Goal: Task Accomplishment & Management: Complete application form

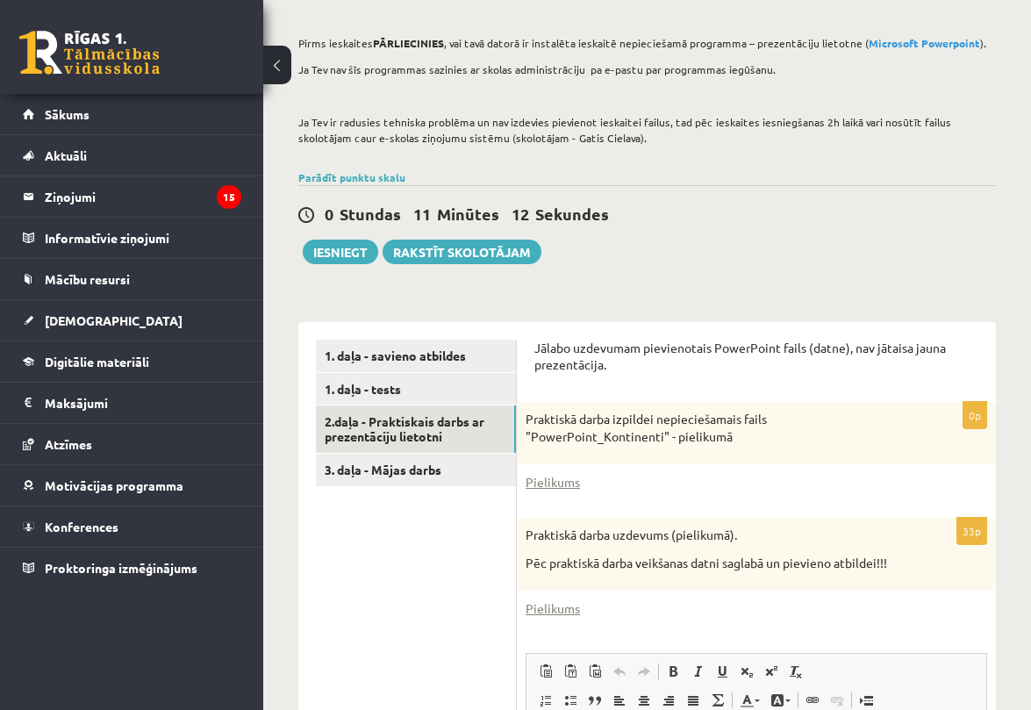
click at [419, 523] on ul "1. daļa - savieno atbildes 1. daļa - tests 2.daļa - Praktiskais darbs ar prezen…" at bounding box center [416, 679] width 201 height 679
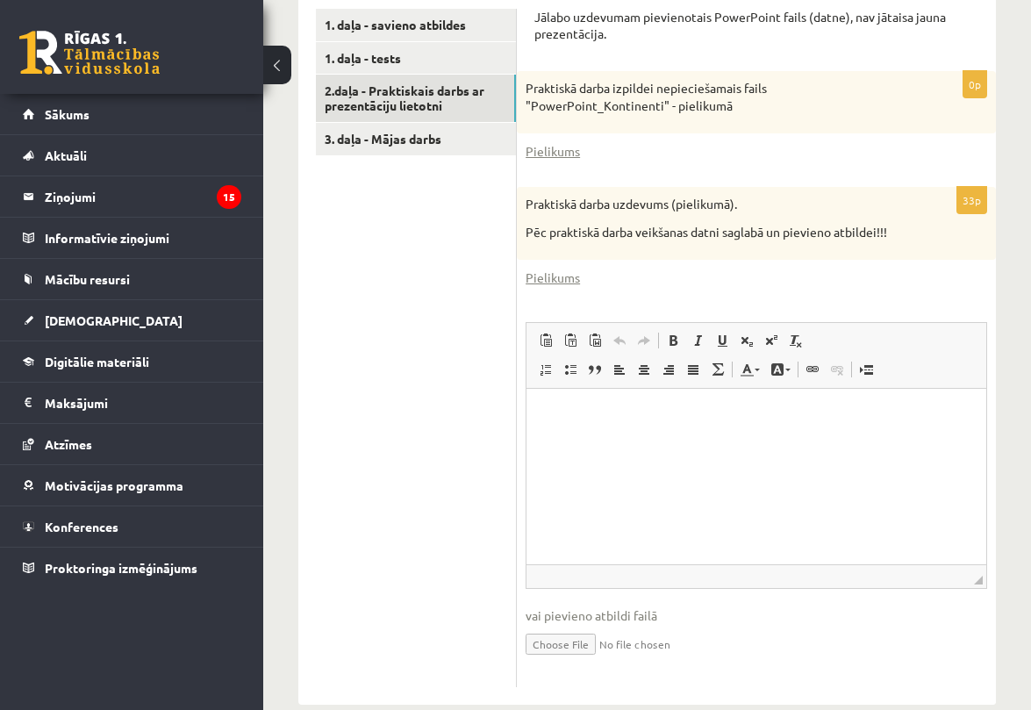
scroll to position [555, 0]
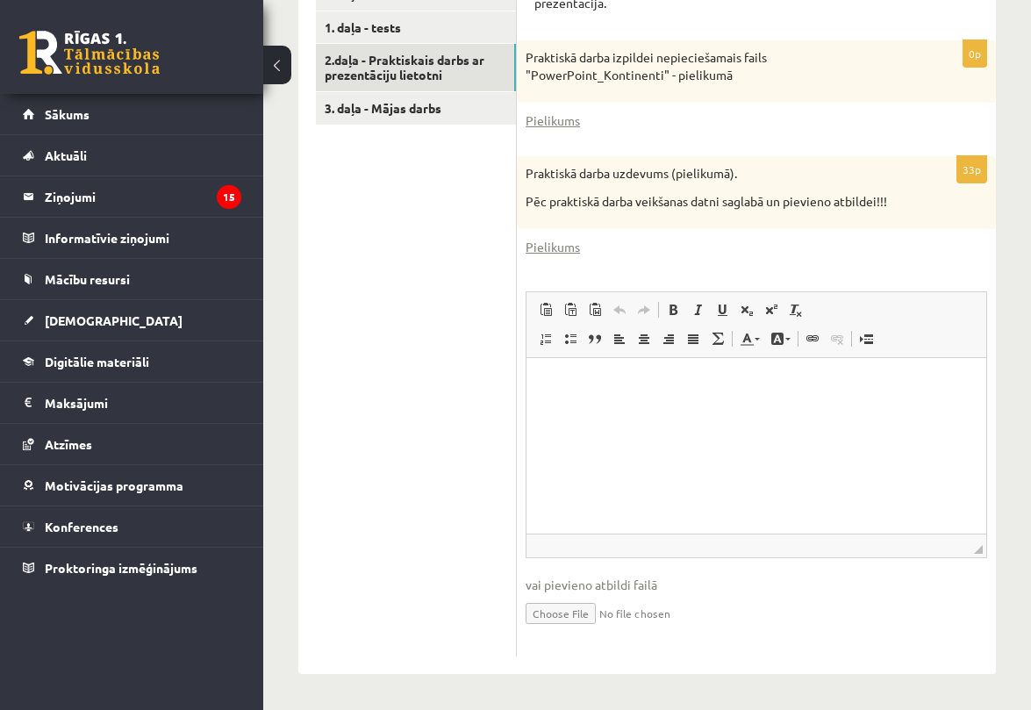
click at [555, 617] on input "file" at bounding box center [757, 612] width 462 height 36
click at [415, 104] on link "3. daļa - Mājas darbs" at bounding box center [416, 108] width 200 height 32
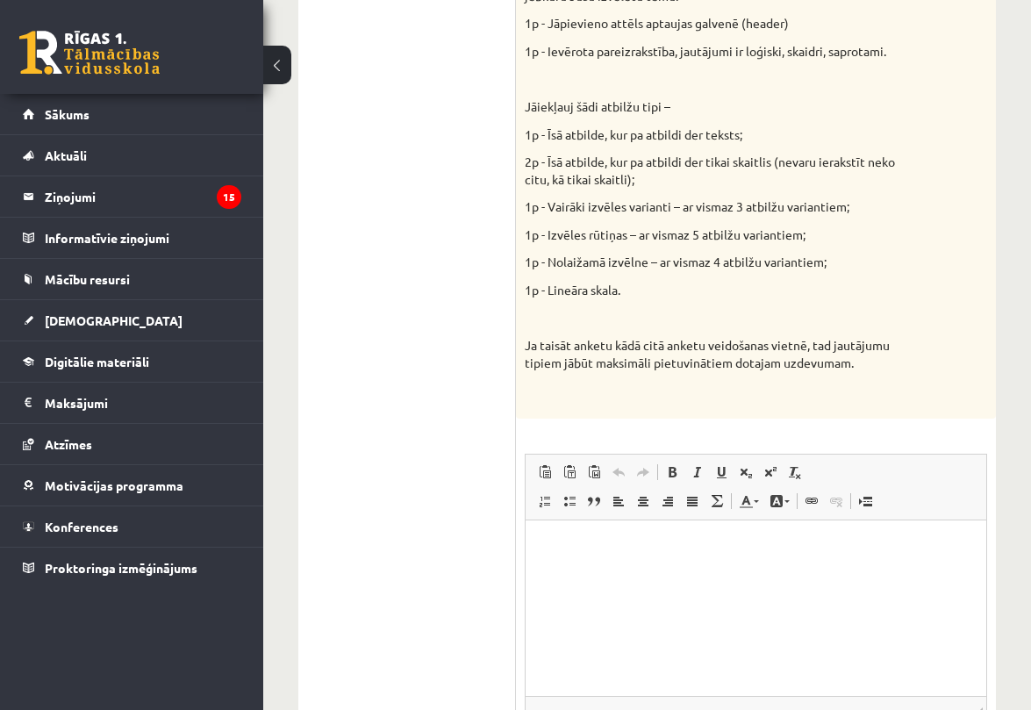
scroll to position [923, 0]
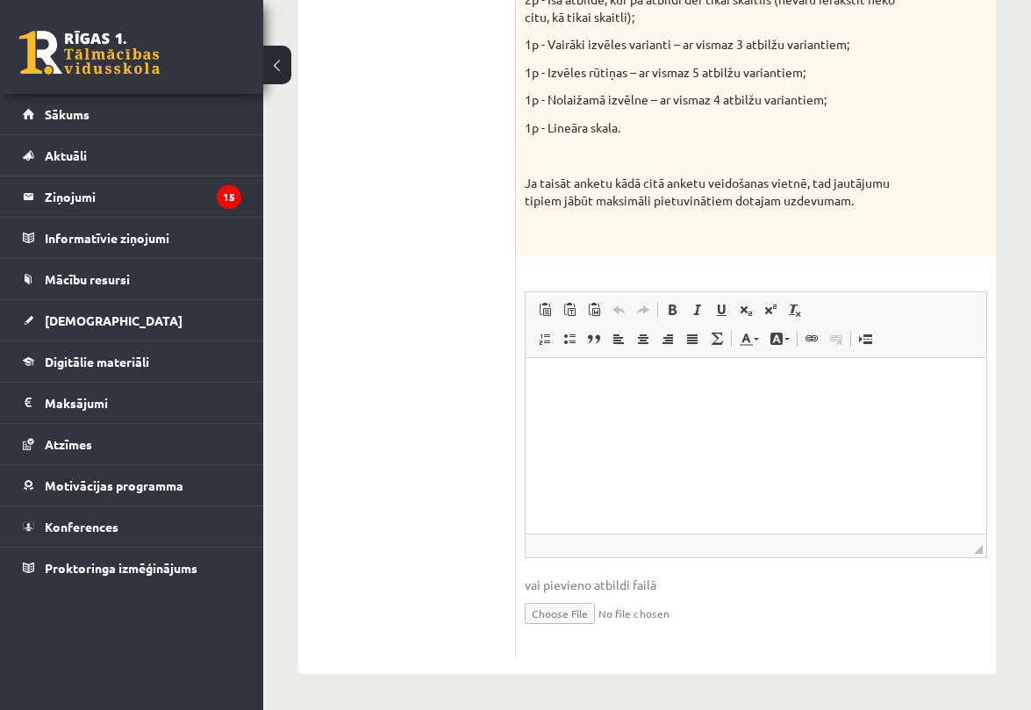
click at [608, 412] on html at bounding box center [756, 385] width 461 height 54
click at [818, 425] on html "**********" at bounding box center [756, 394] width 461 height 72
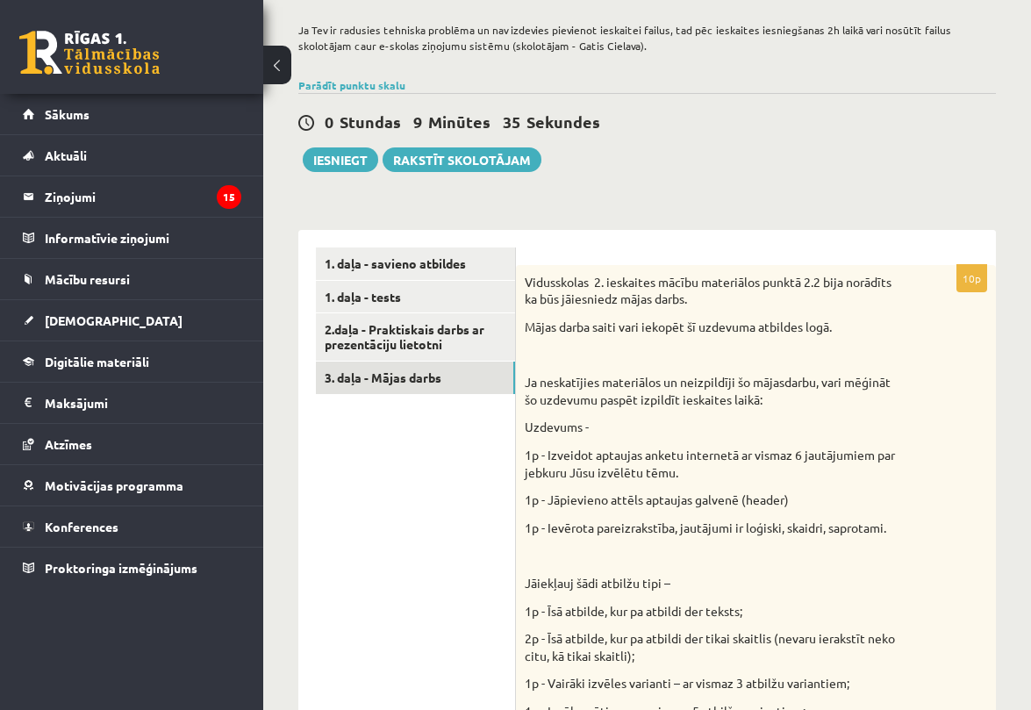
scroll to position [282, 0]
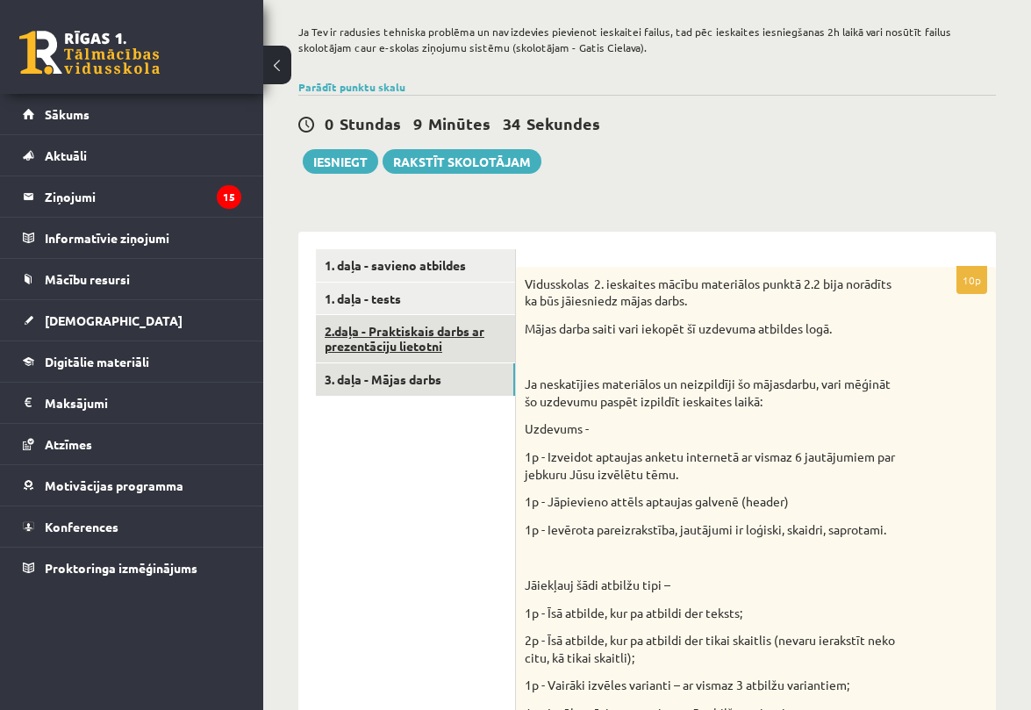
click at [415, 329] on link "2.daļa - Praktiskais darbs ar prezentāciju lietotni" at bounding box center [415, 338] width 199 height 47
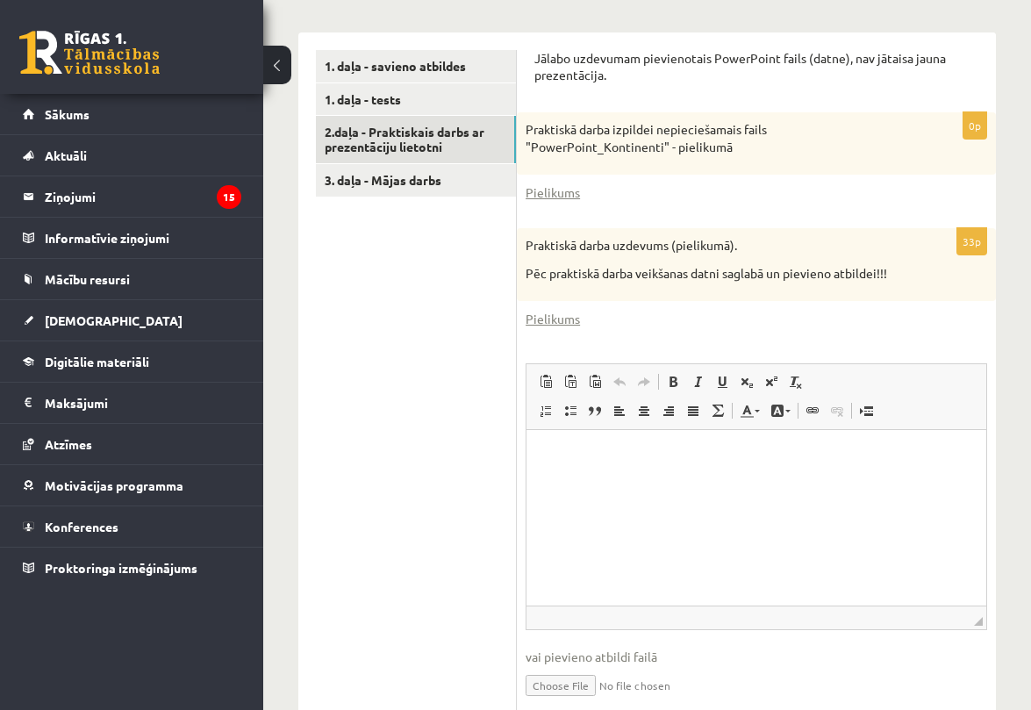
scroll to position [555, 0]
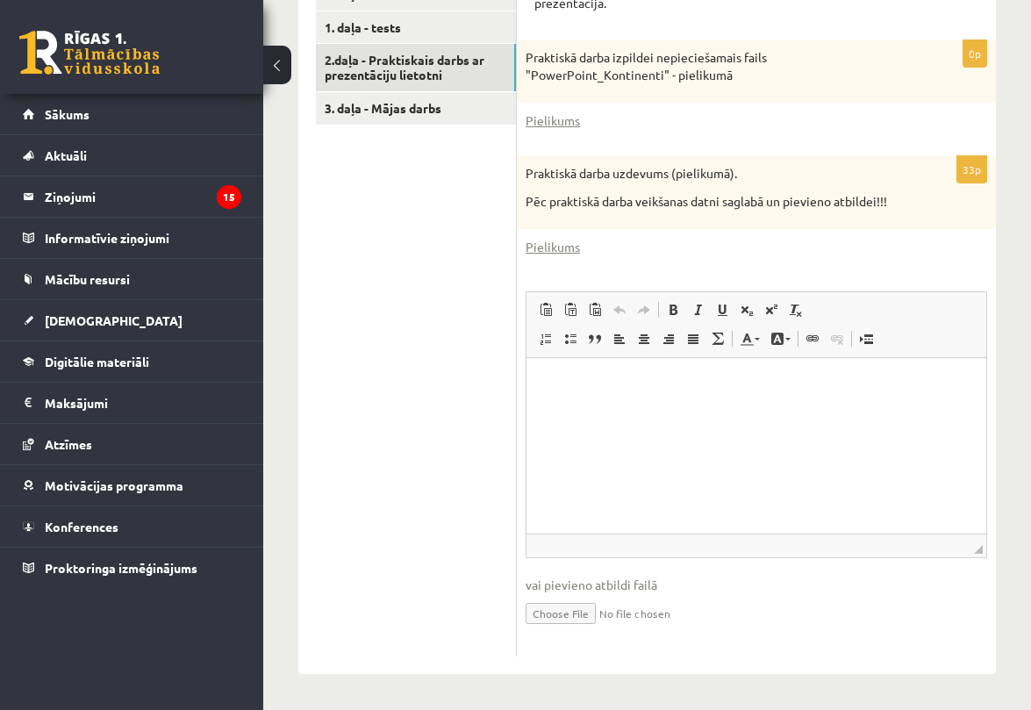
click at [613, 412] on html at bounding box center [756, 385] width 460 height 54
click at [576, 412] on html at bounding box center [756, 385] width 460 height 54
click at [813, 553] on span "◢ Elements path body p" at bounding box center [756, 545] width 460 height 24
click at [978, 549] on span "◢" at bounding box center [978, 549] width 9 height 9
click at [577, 610] on input "file" at bounding box center [757, 612] width 462 height 36
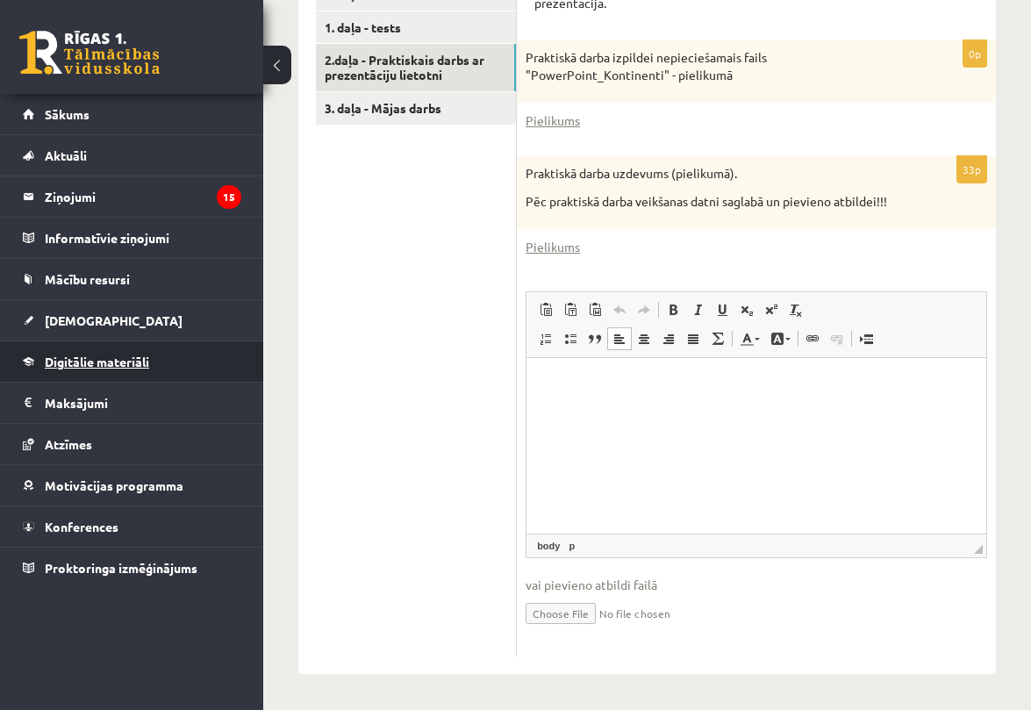
type input "**********"
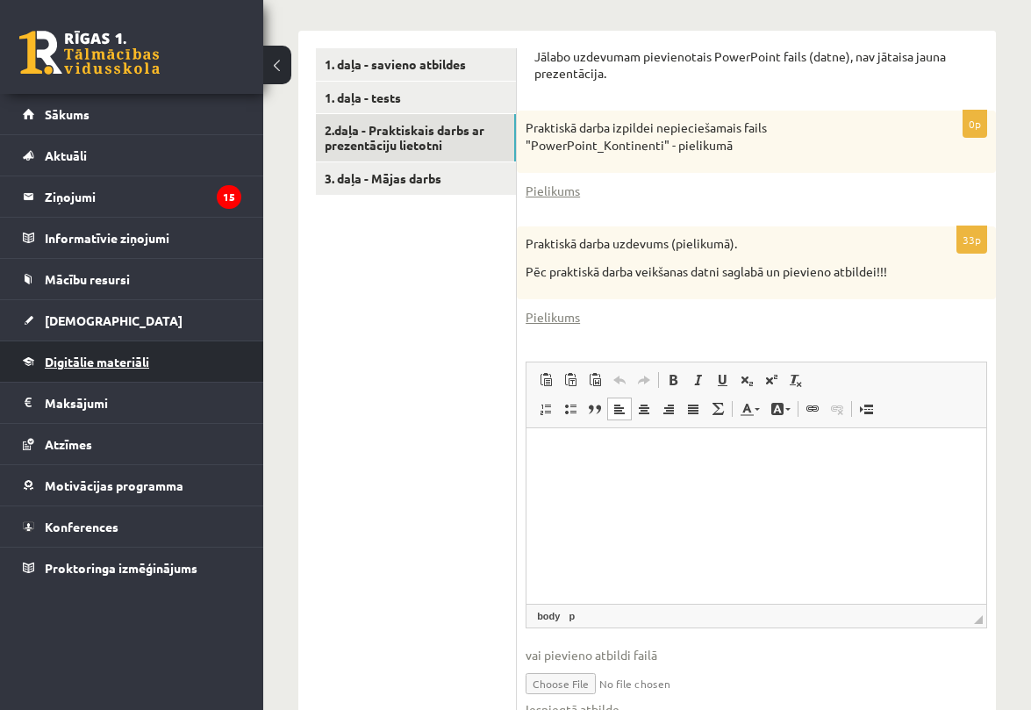
scroll to position [382, 0]
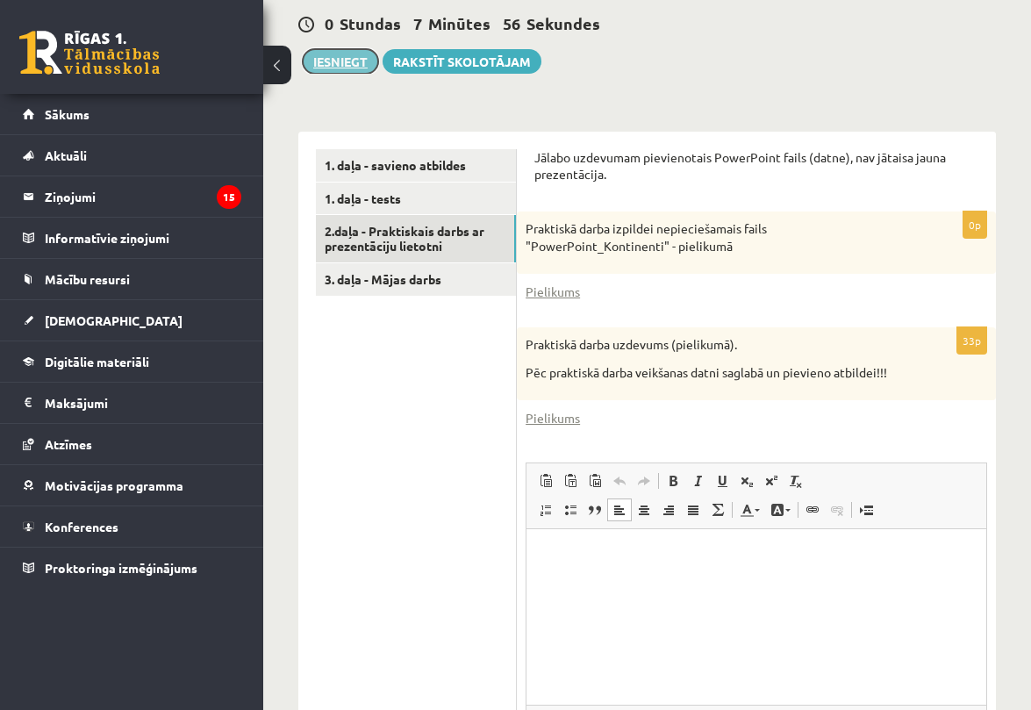
click at [351, 64] on button "Iesniegt" at bounding box center [340, 61] width 75 height 25
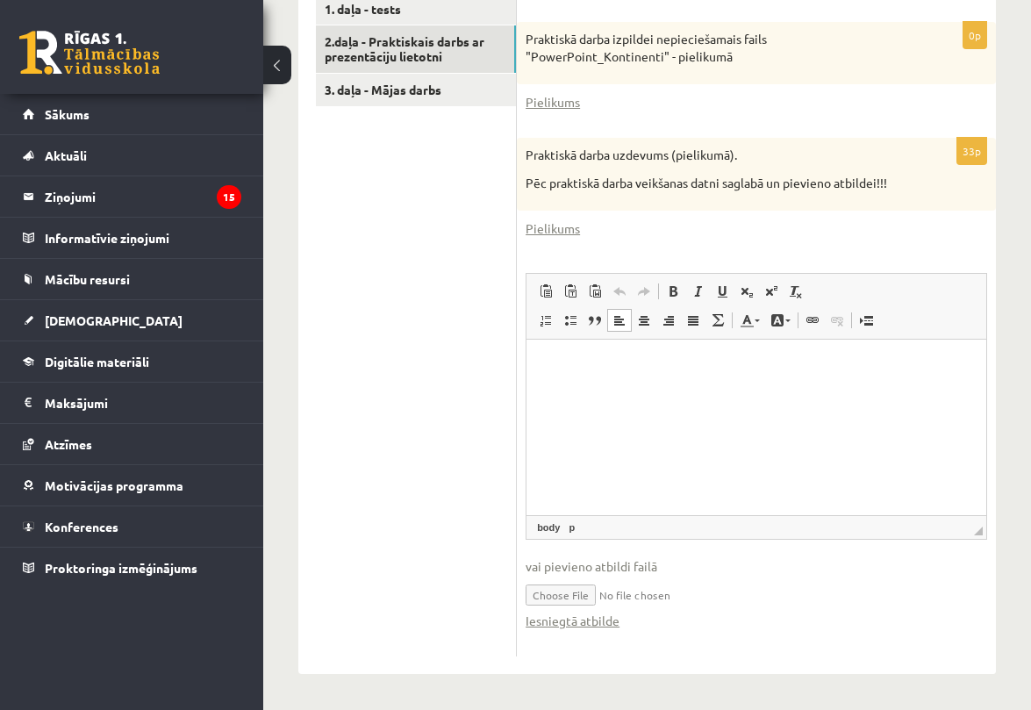
scroll to position [573, 0]
click at [547, 627] on link "Iesniegtā atbilde" at bounding box center [573, 621] width 94 height 18
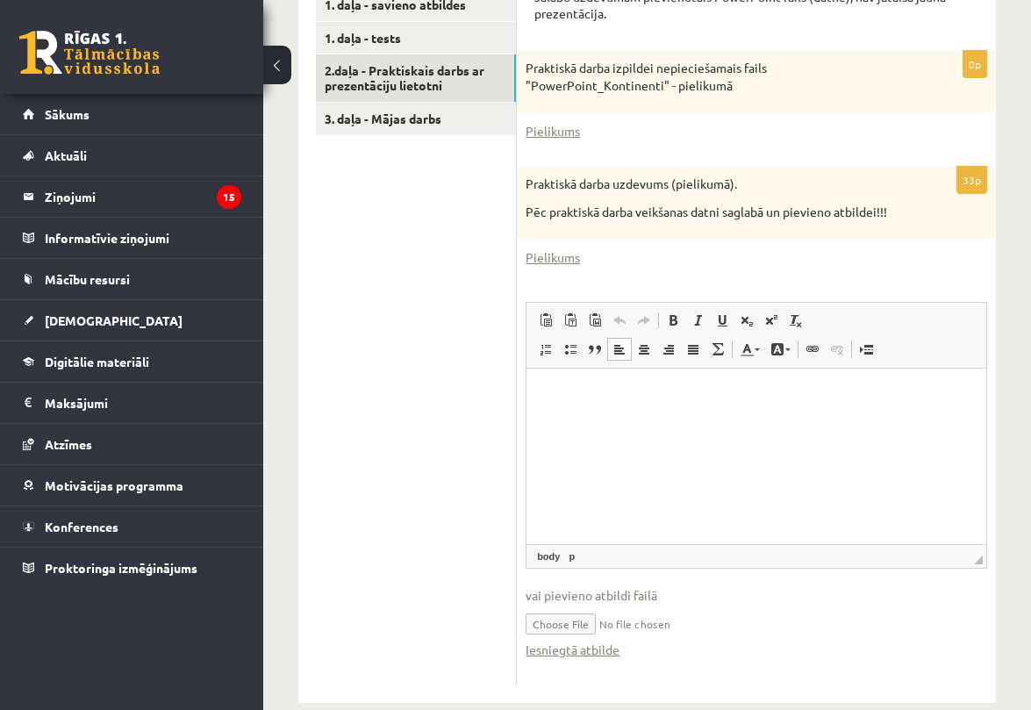
scroll to position [534, 0]
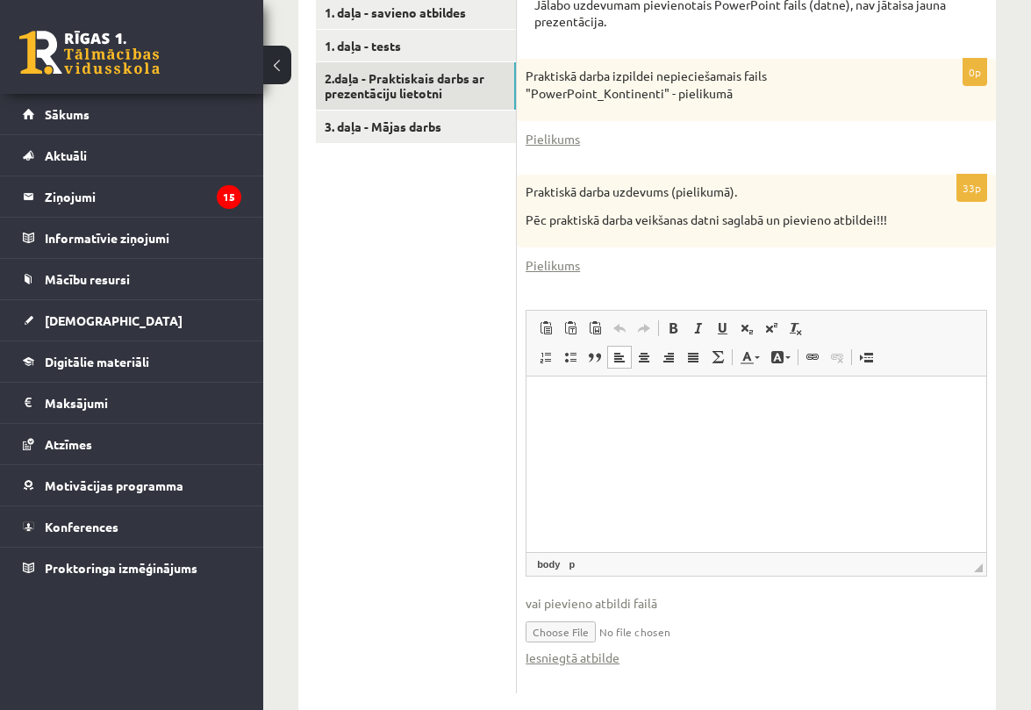
click at [588, 430] on html at bounding box center [756, 403] width 460 height 54
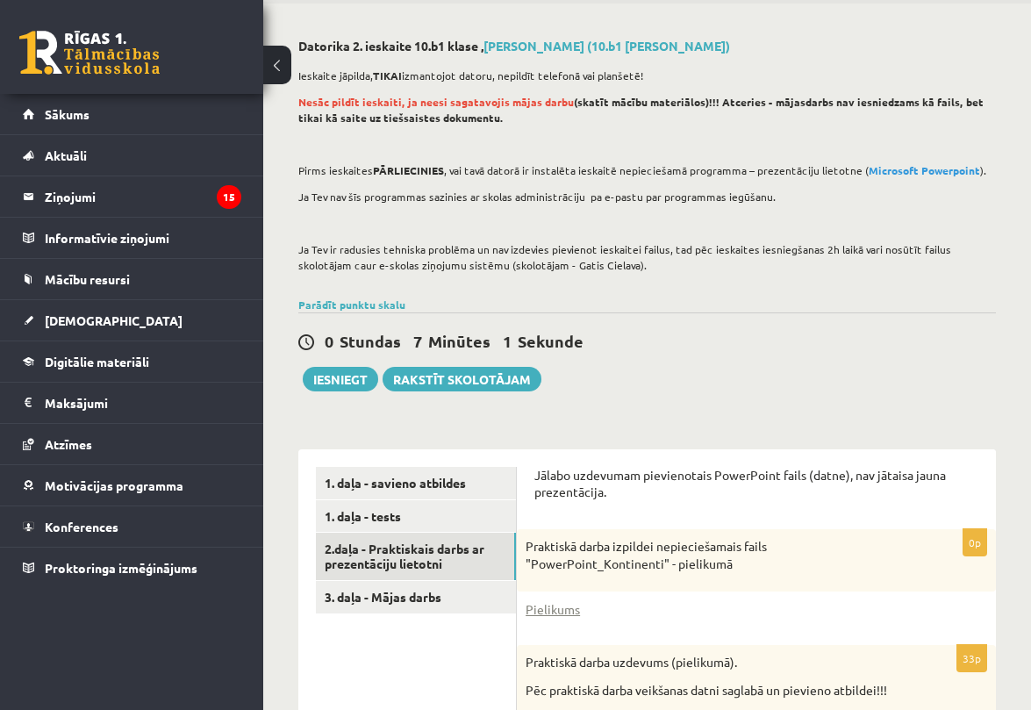
scroll to position [0, 0]
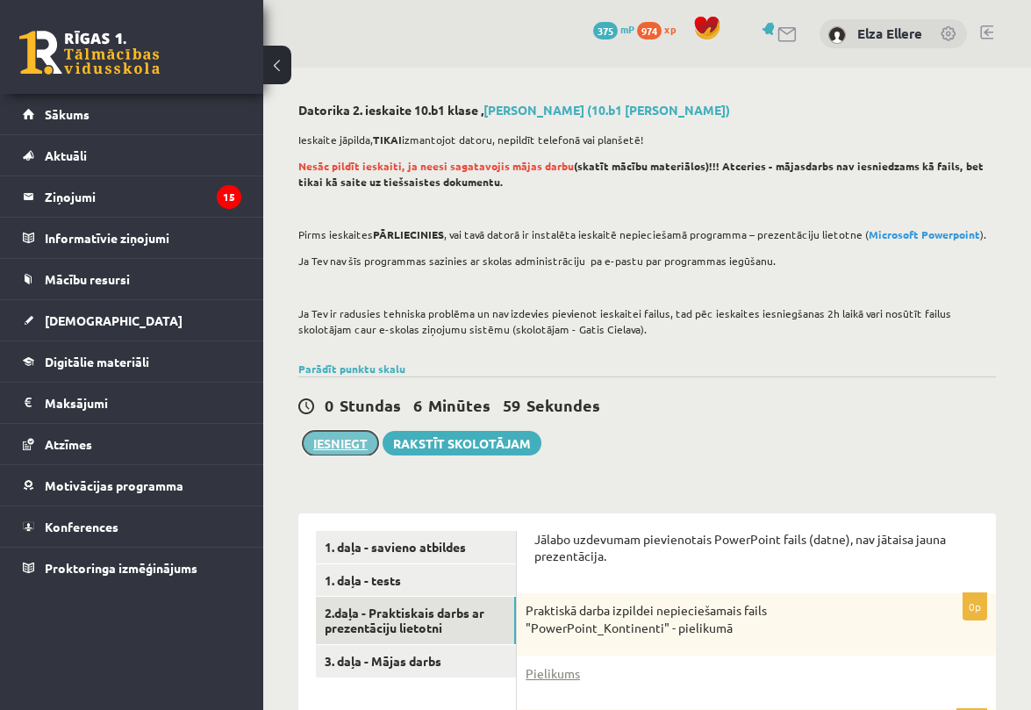
click at [351, 443] on button "Iesniegt" at bounding box center [340, 443] width 75 height 25
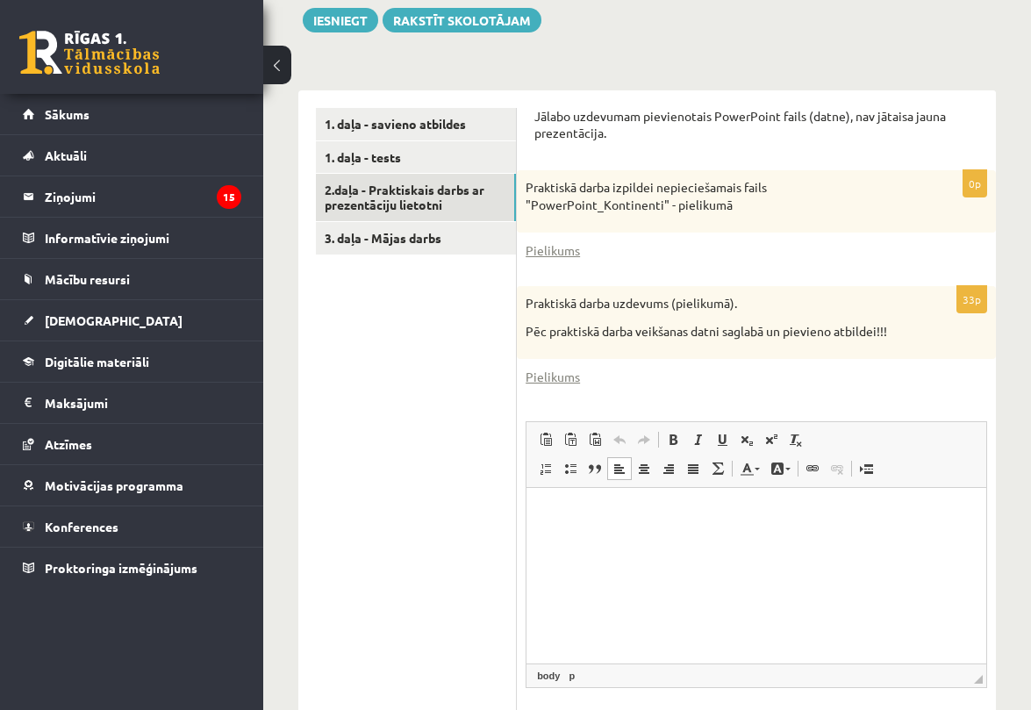
scroll to position [421, 0]
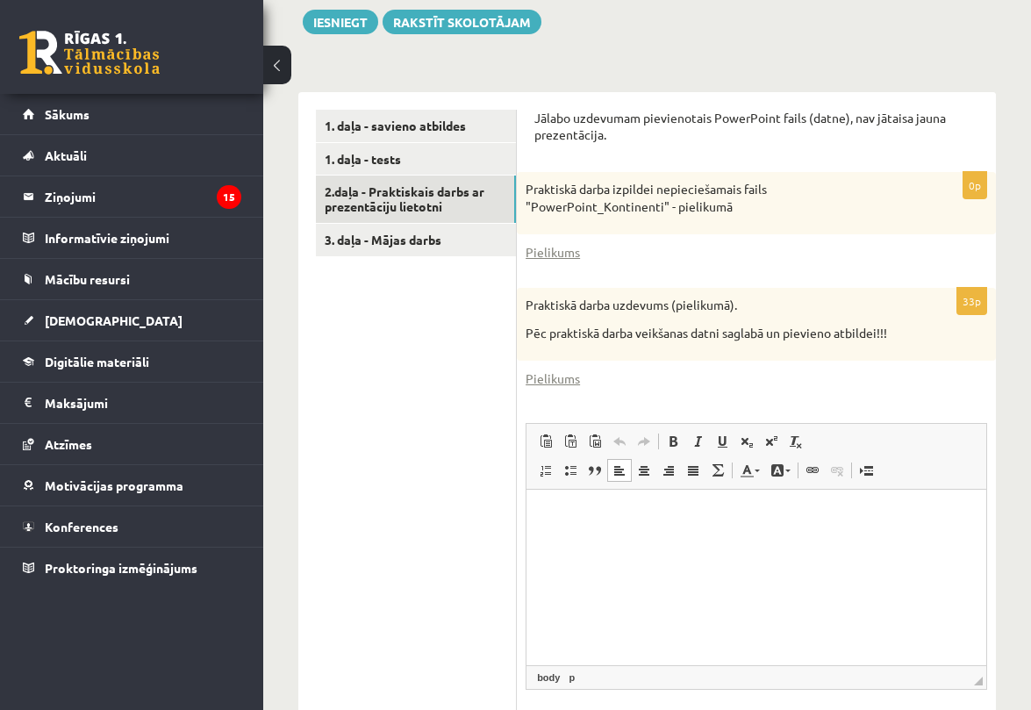
click at [597, 543] on html at bounding box center [756, 517] width 460 height 54
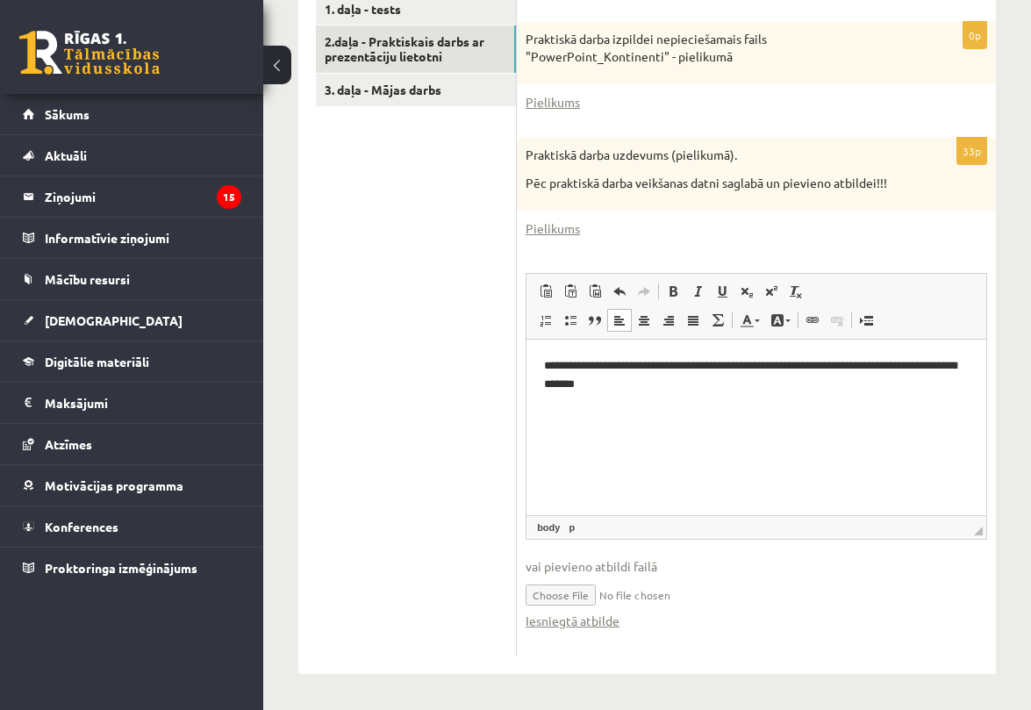
scroll to position [0, 0]
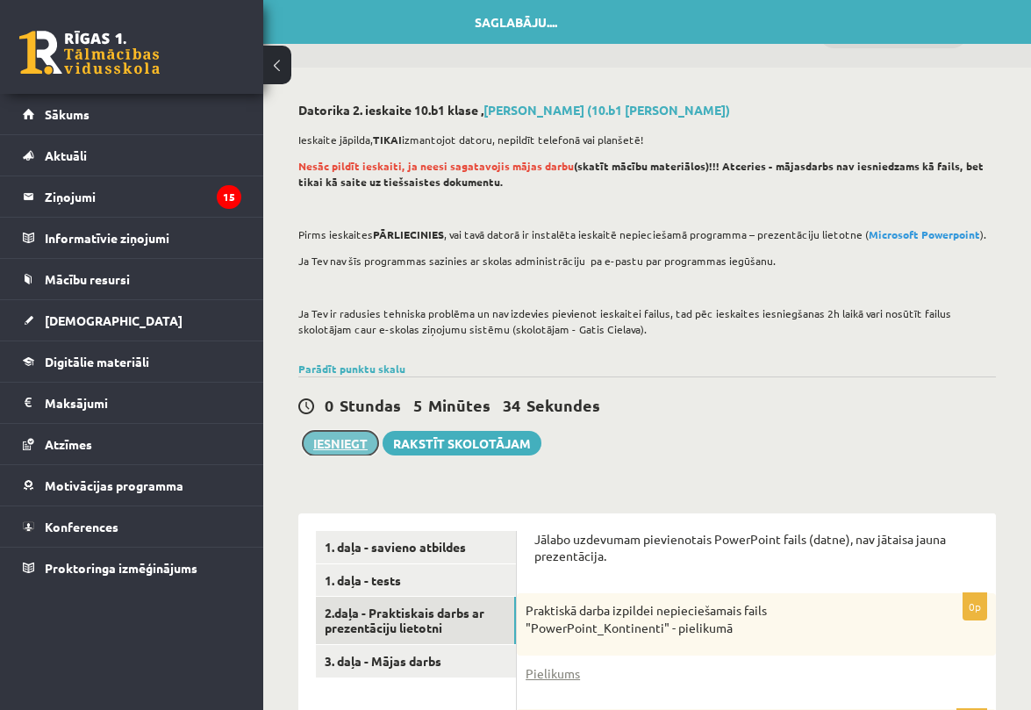
click at [326, 449] on button "Iesniegt" at bounding box center [340, 443] width 75 height 25
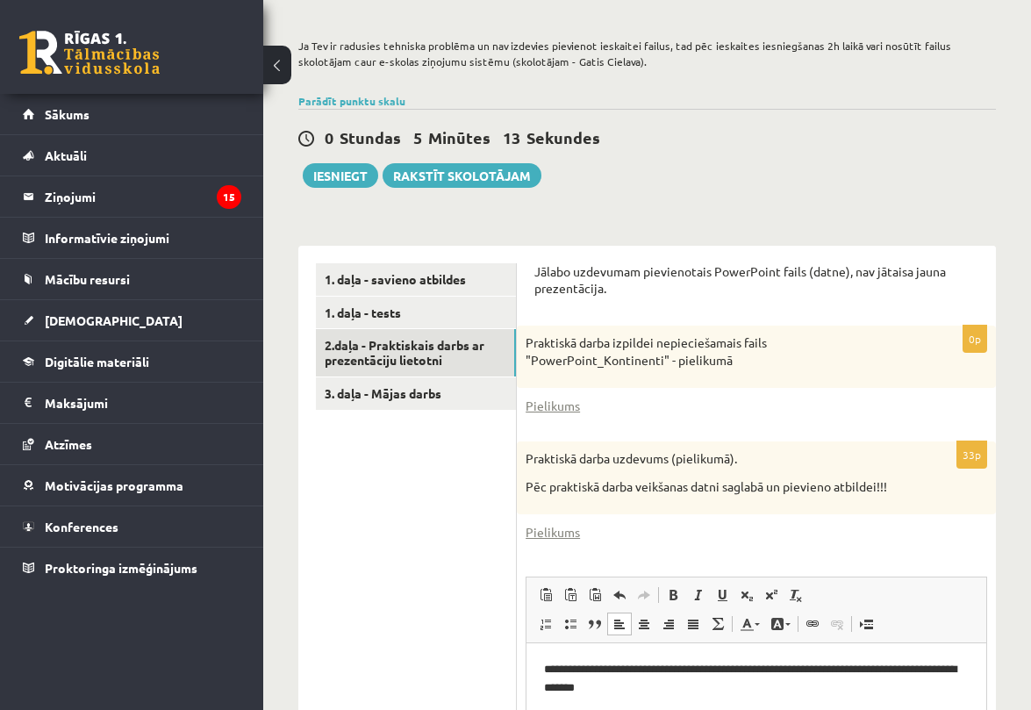
scroll to position [573, 0]
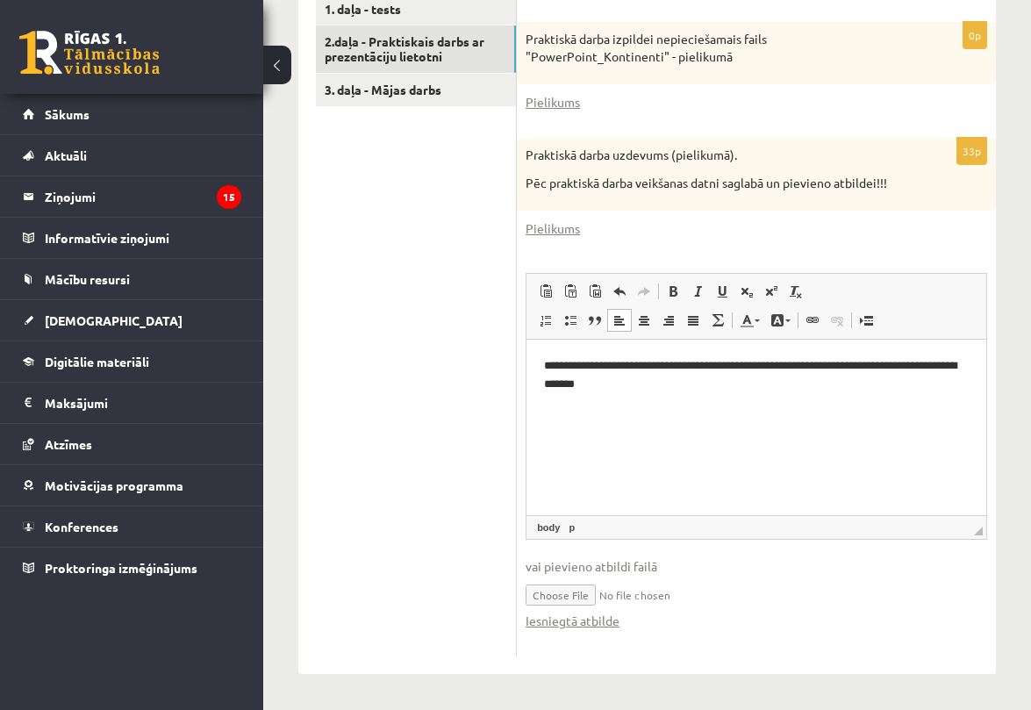
click at [703, 400] on html "**********" at bounding box center [756, 376] width 460 height 72
click at [627, 596] on input "file" at bounding box center [757, 594] width 462 height 36
click at [572, 591] on input "file" at bounding box center [757, 594] width 462 height 36
type input "**********"
click at [845, 619] on div "Iesniegtā atbilde" at bounding box center [757, 621] width 462 height 18
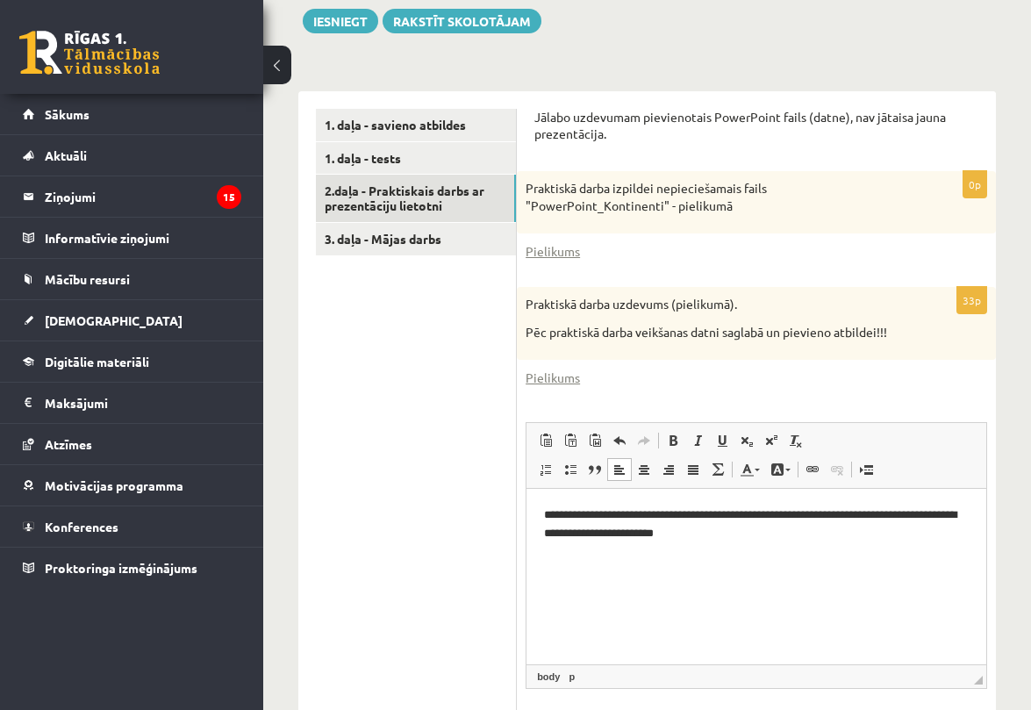
scroll to position [335, 0]
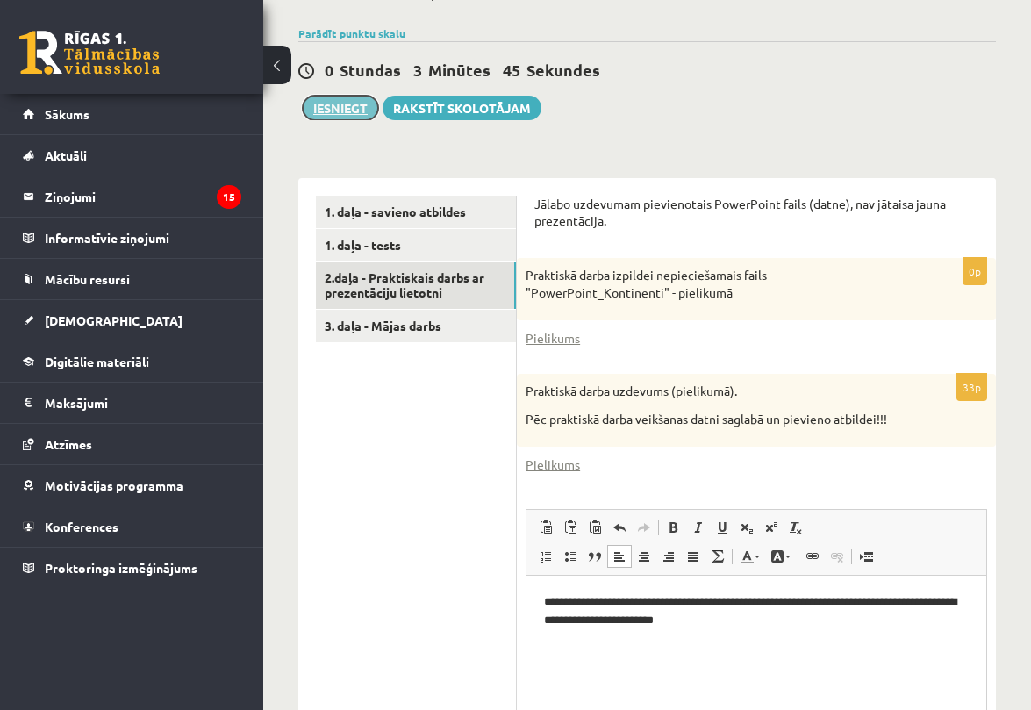
click at [354, 99] on button "Iesniegt" at bounding box center [340, 108] width 75 height 25
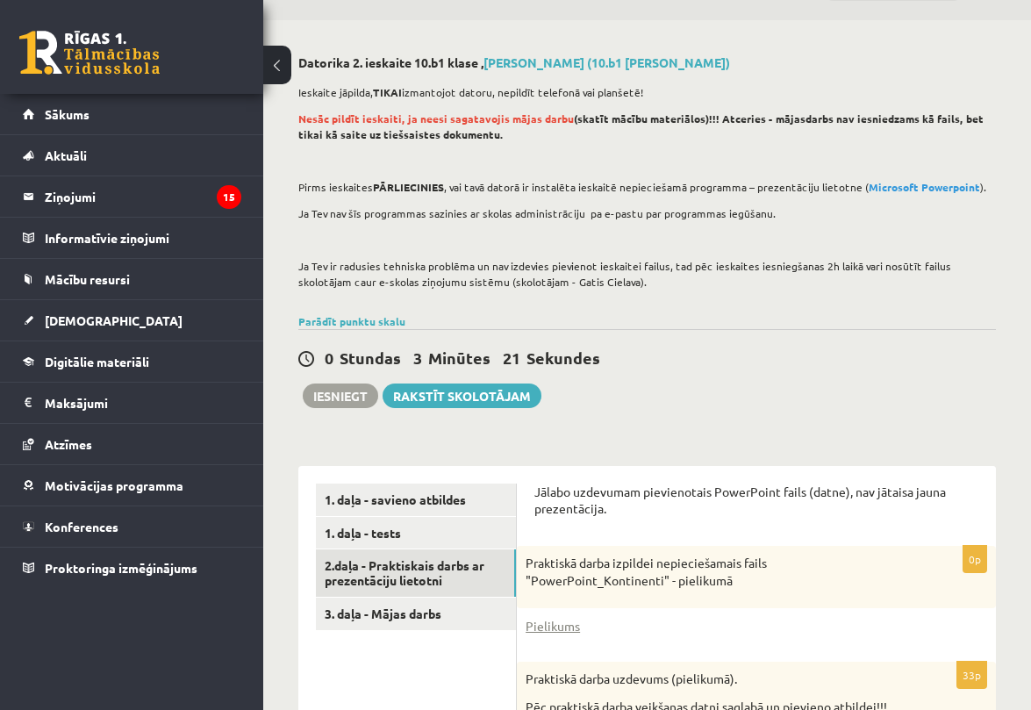
scroll to position [0, 0]
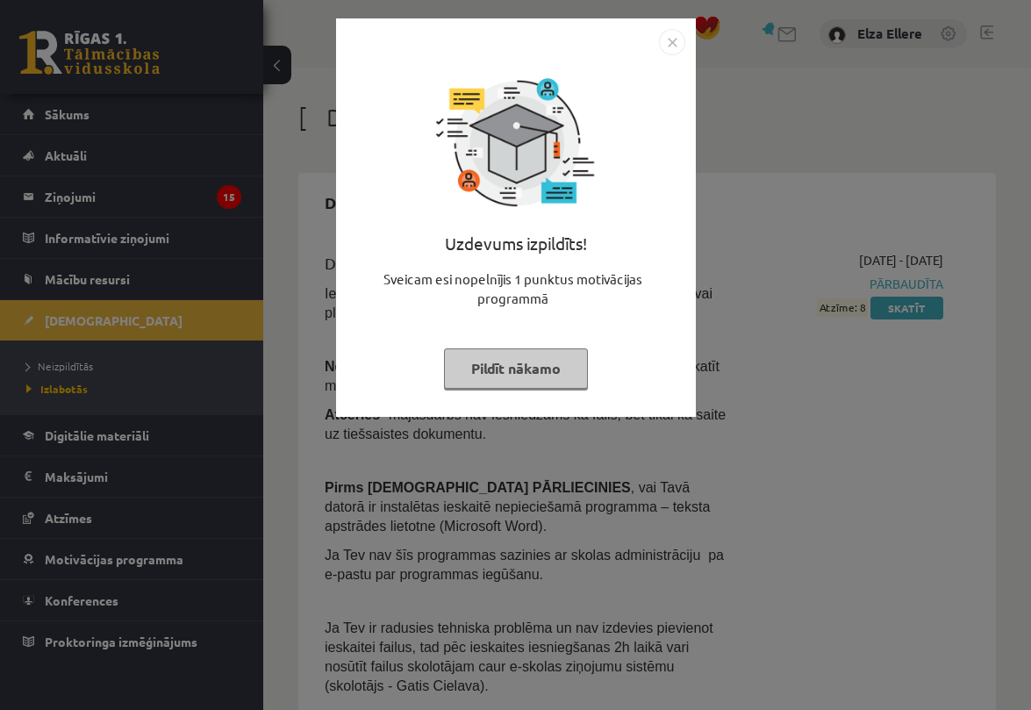
click at [673, 47] on img "Close" at bounding box center [672, 42] width 26 height 26
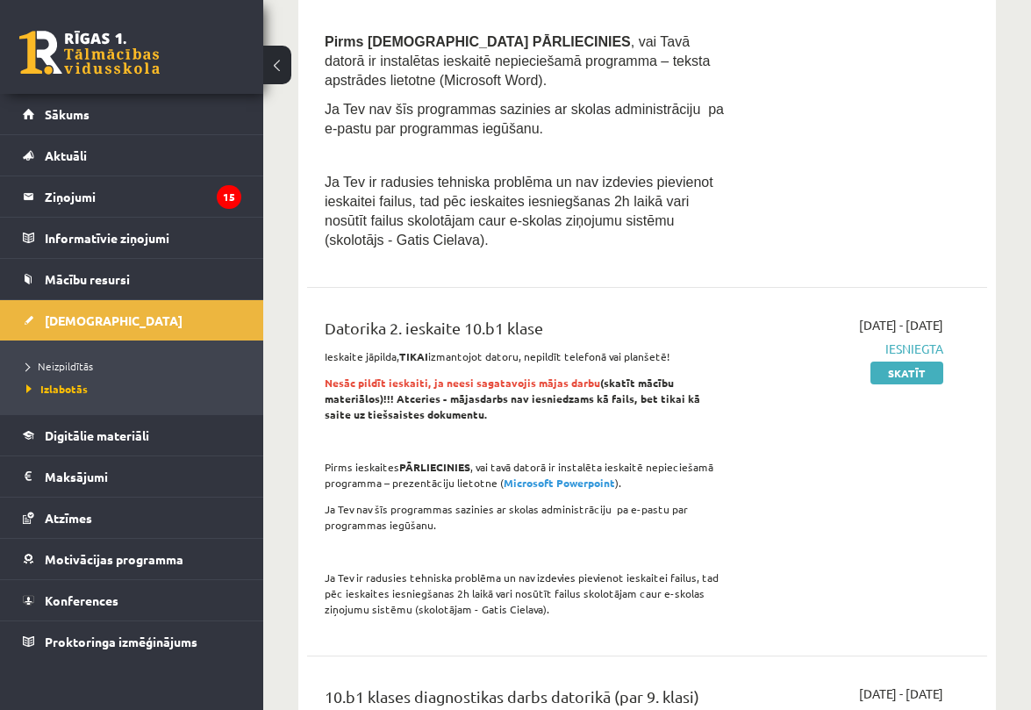
scroll to position [462, 0]
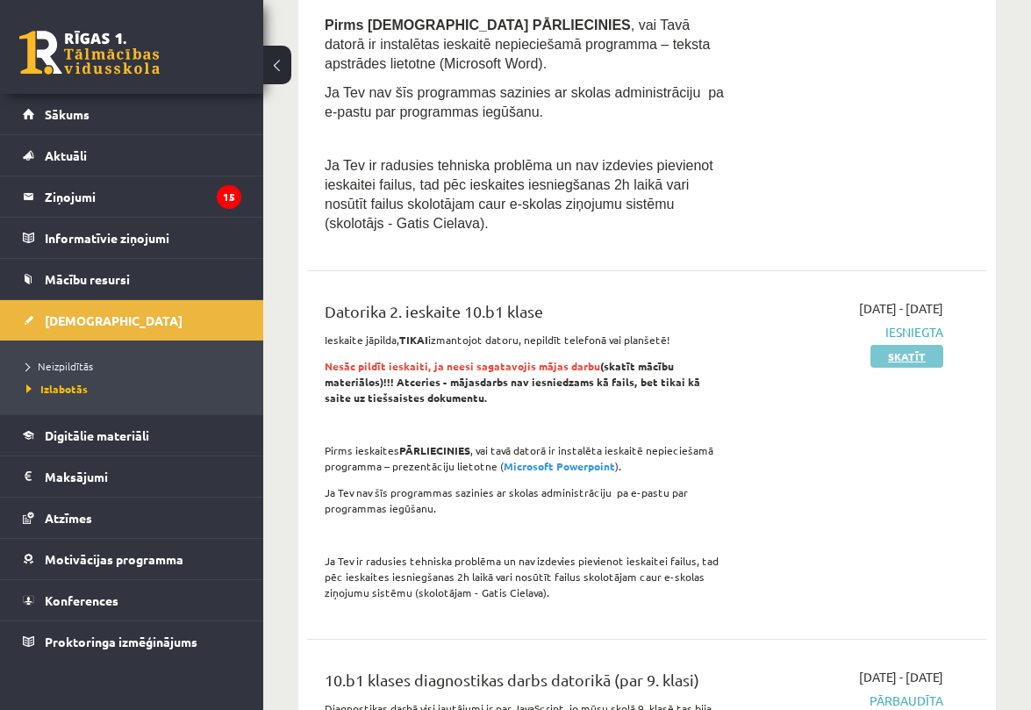
click at [898, 355] on link "Skatīt" at bounding box center [906, 356] width 73 height 23
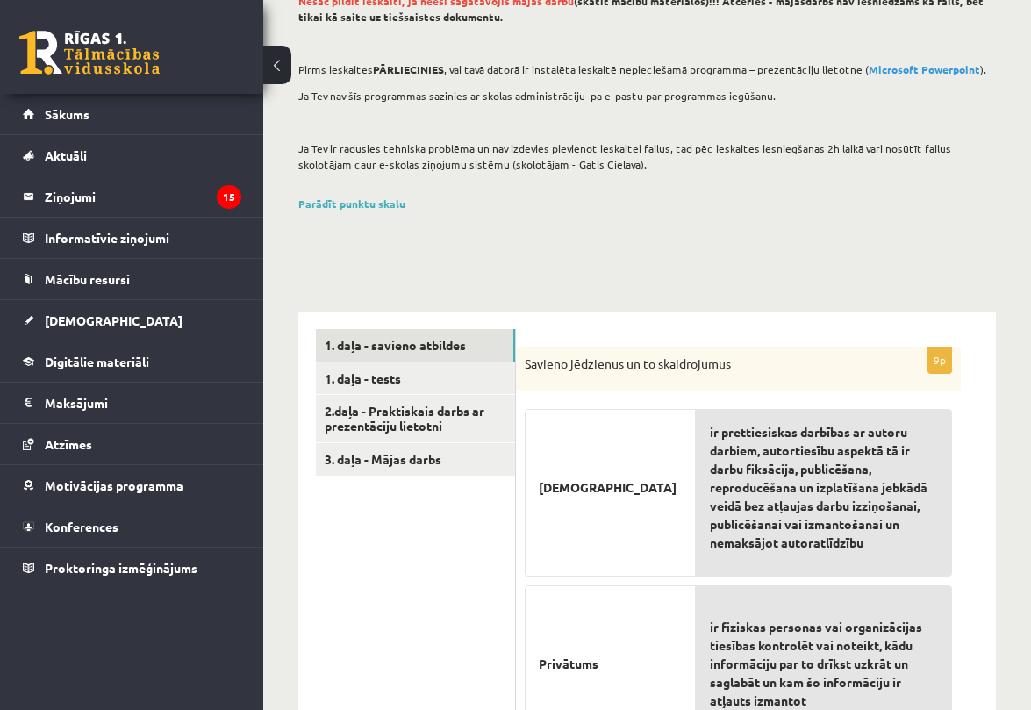
scroll to position [178, 0]
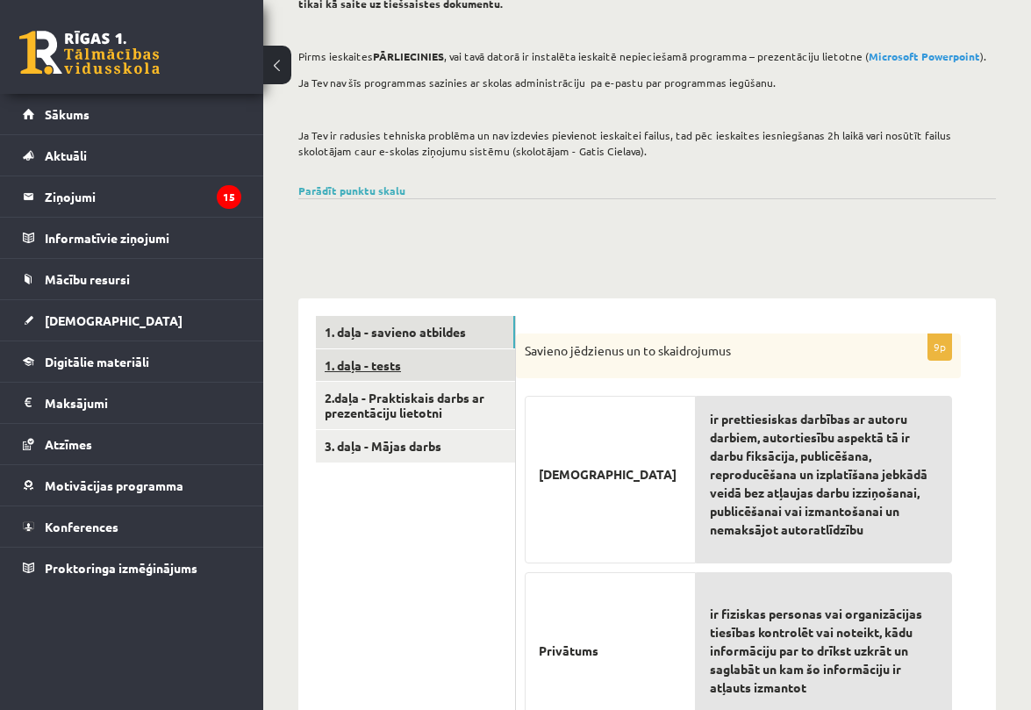
click at [398, 364] on link "1. daļa - tests" at bounding box center [415, 365] width 199 height 32
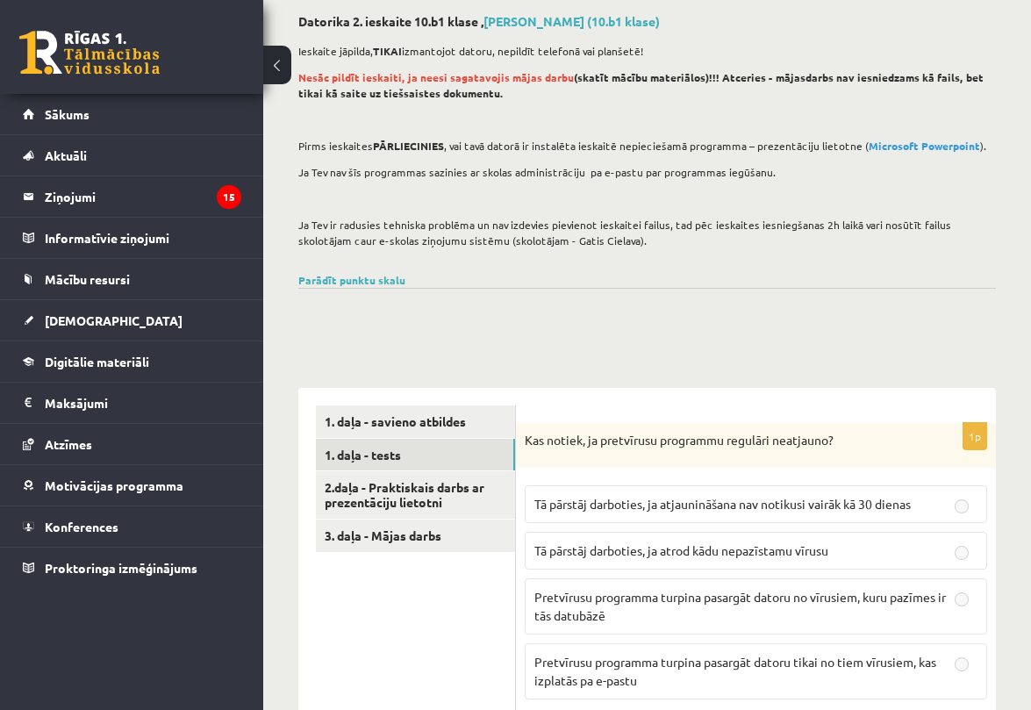
scroll to position [0, 0]
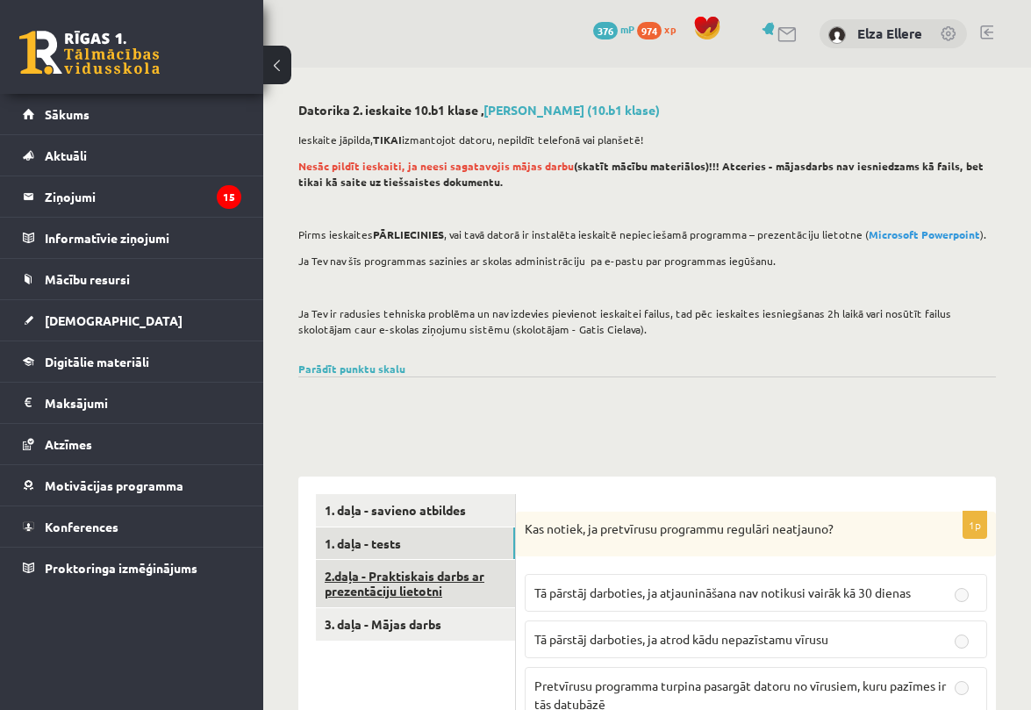
click at [419, 575] on link "2.daļa - Praktiskais darbs ar prezentāciju lietotni" at bounding box center [415, 583] width 199 height 47
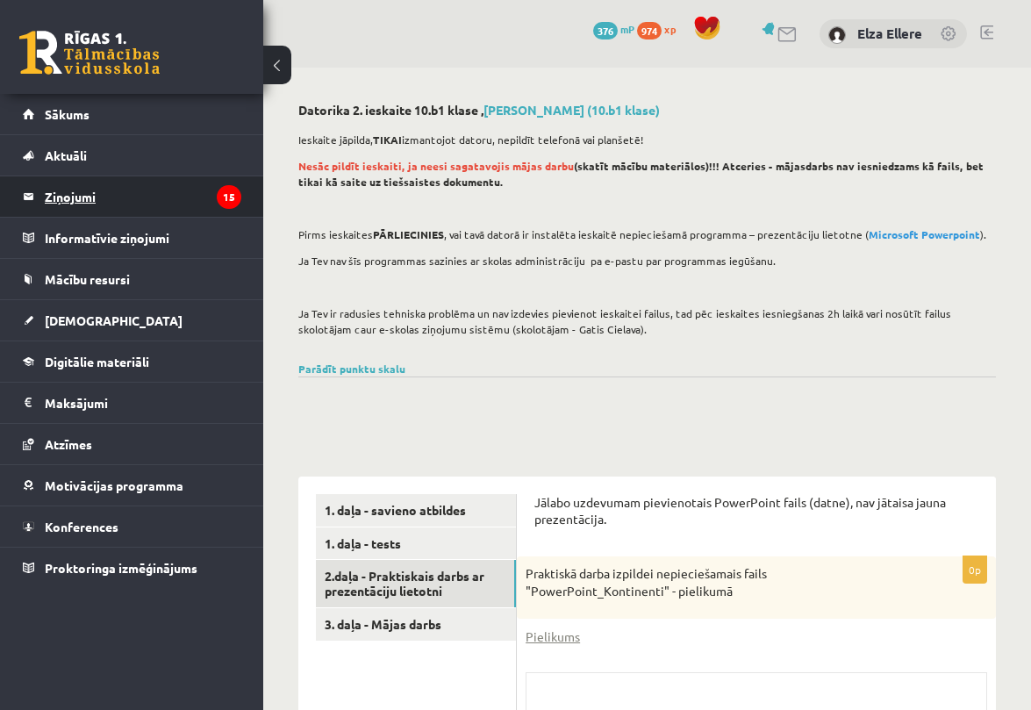
click at [87, 198] on legend "Ziņojumi 15" at bounding box center [143, 196] width 197 height 40
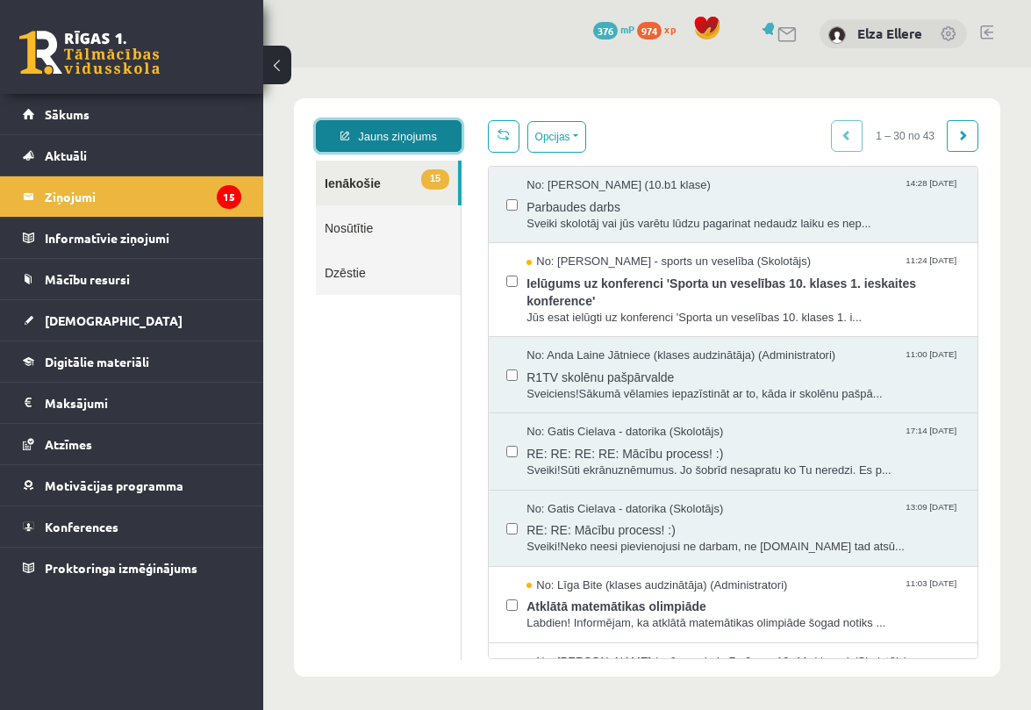
click at [412, 134] on link "Jauns ziņojums" at bounding box center [389, 136] width 146 height 32
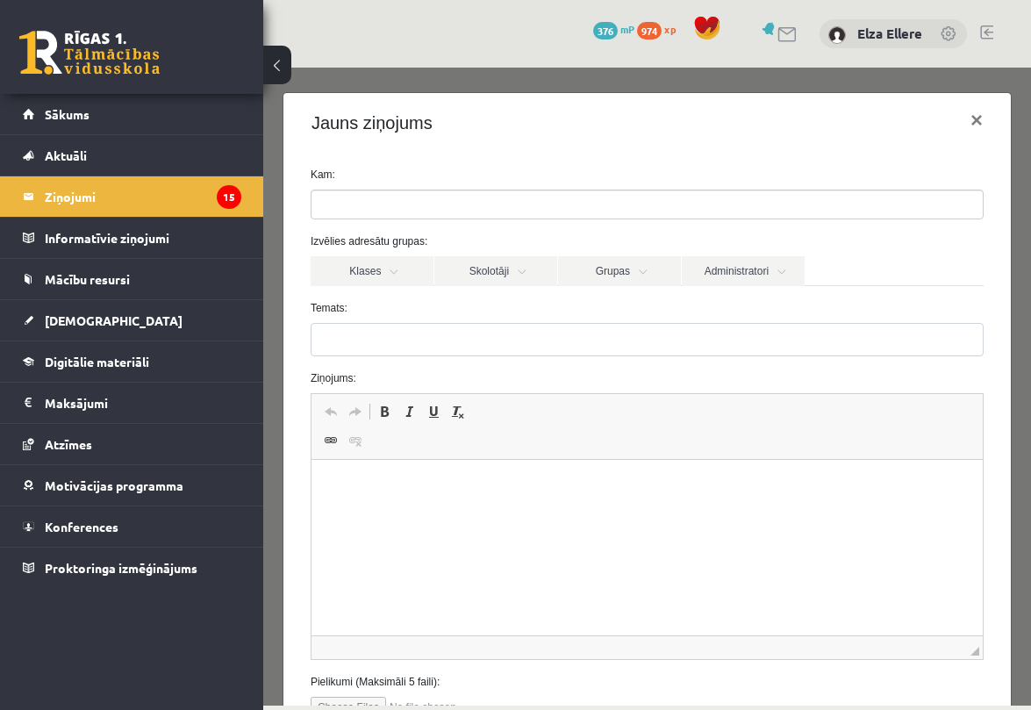
click at [374, 204] on ul at bounding box center [646, 204] width 671 height 28
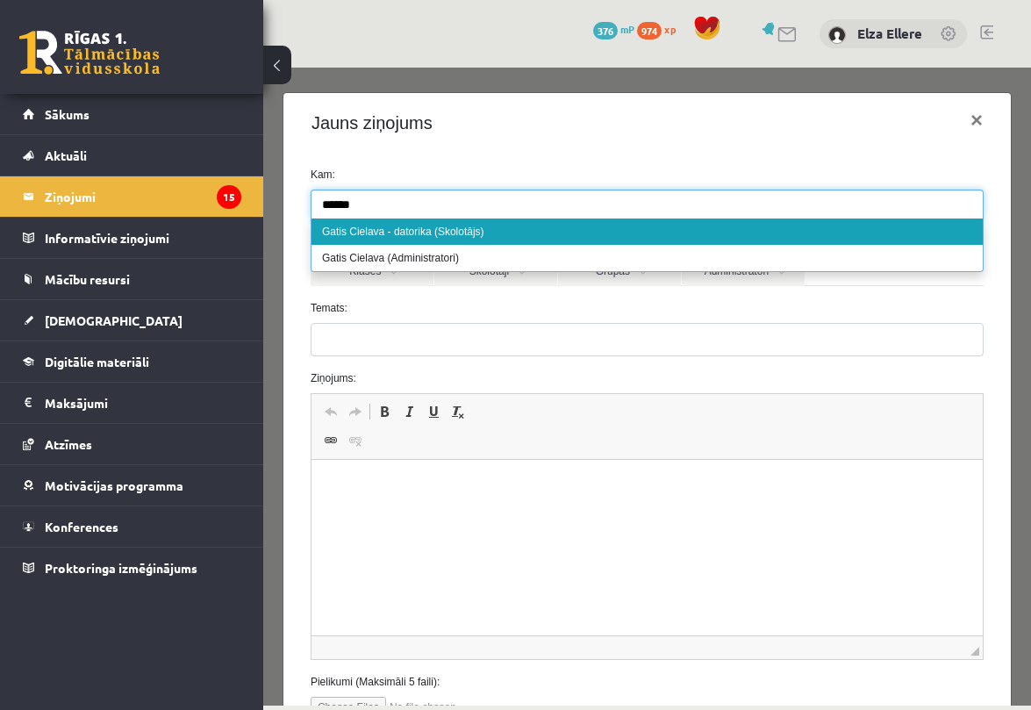
type input "*****"
select select "**"
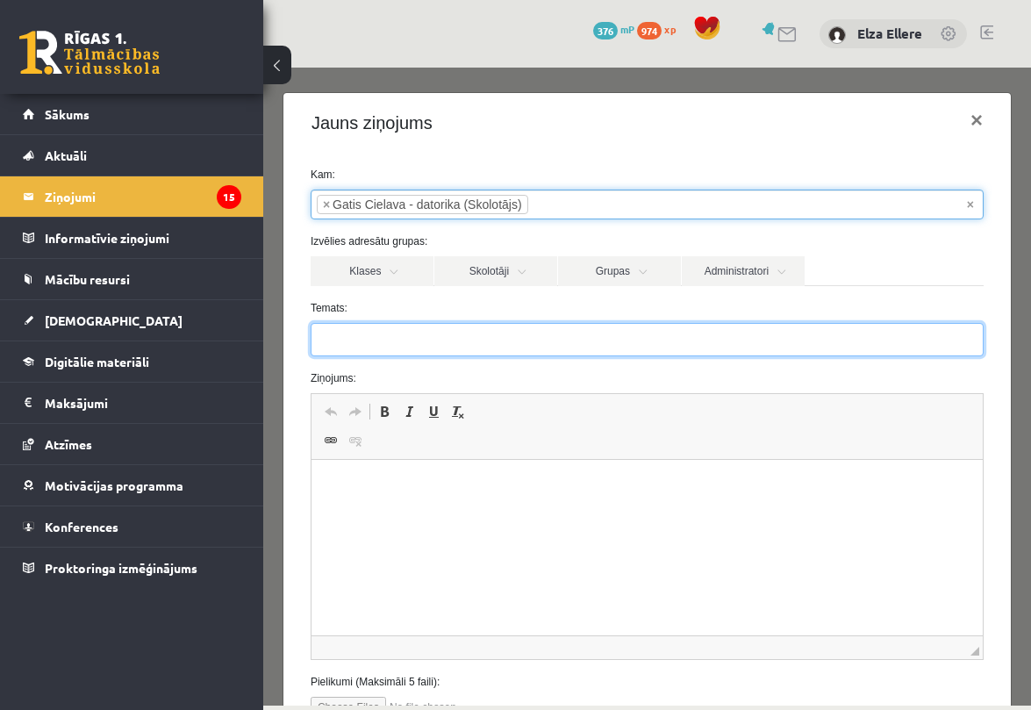
click at [403, 337] on input "Temats:" at bounding box center [647, 339] width 673 height 33
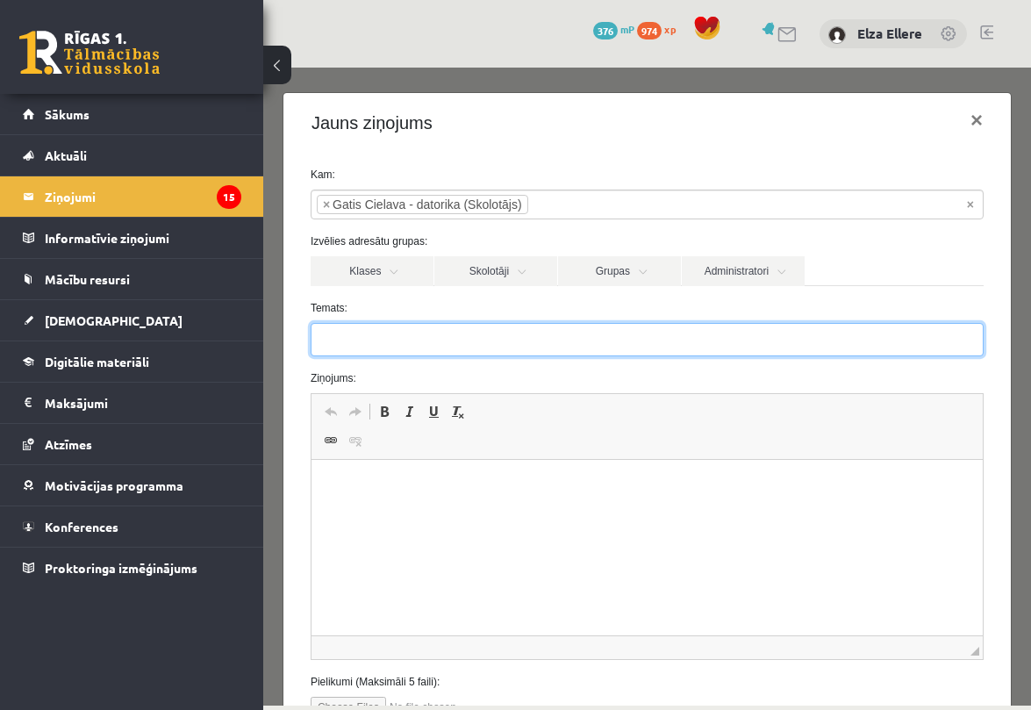
type input "**********"
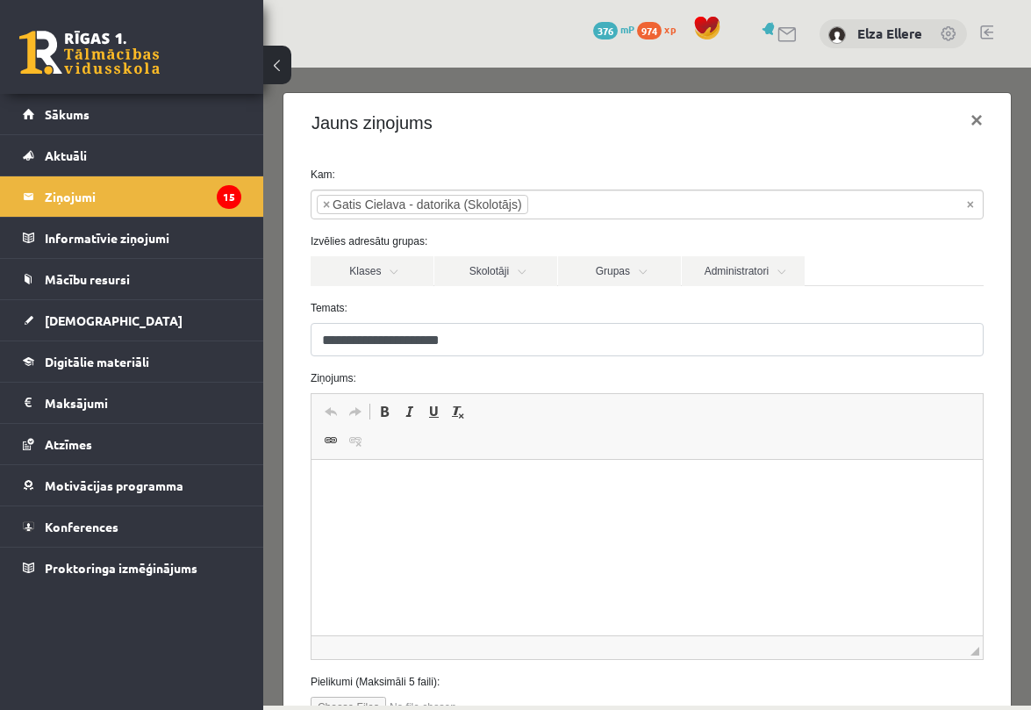
click at [474, 513] on html at bounding box center [646, 487] width 671 height 54
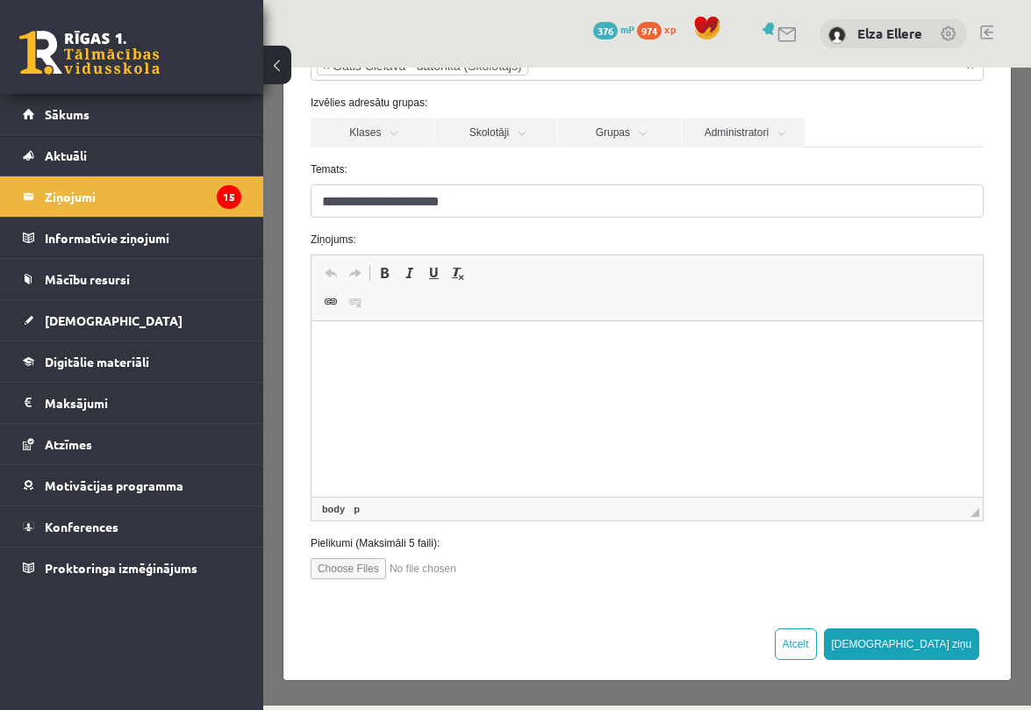
scroll to position [139, 0]
click at [339, 570] on input "file" at bounding box center [410, 568] width 199 height 21
click at [345, 572] on input "file" at bounding box center [410, 568] width 199 height 21
type input "**********"
click at [458, 375] on html at bounding box center [646, 348] width 671 height 54
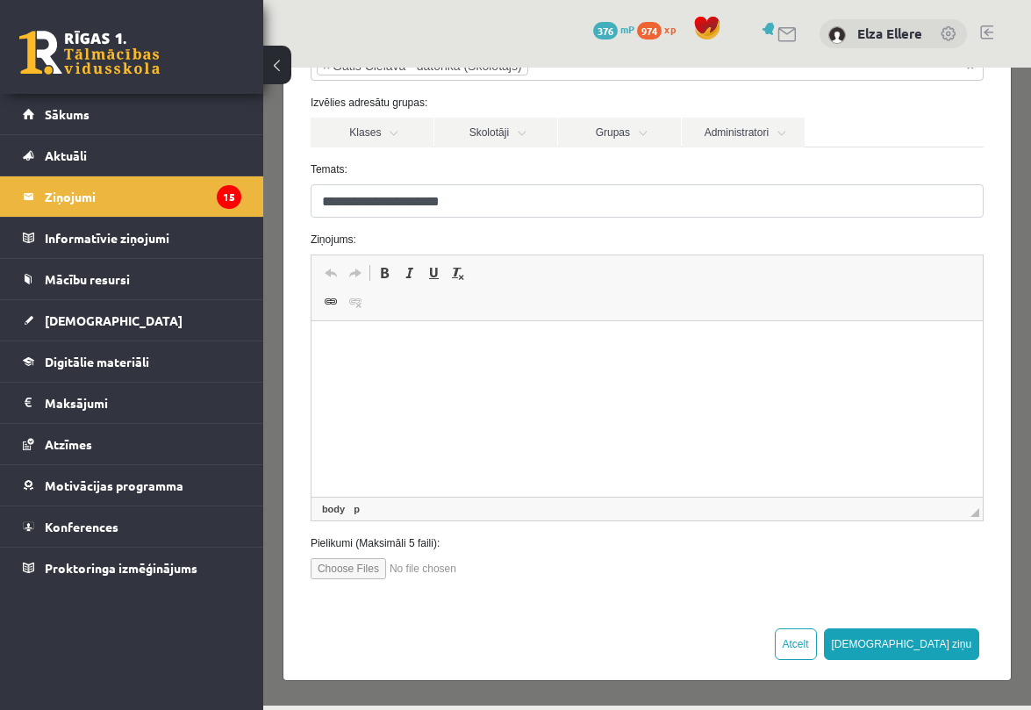
click at [455, 375] on html at bounding box center [646, 348] width 671 height 54
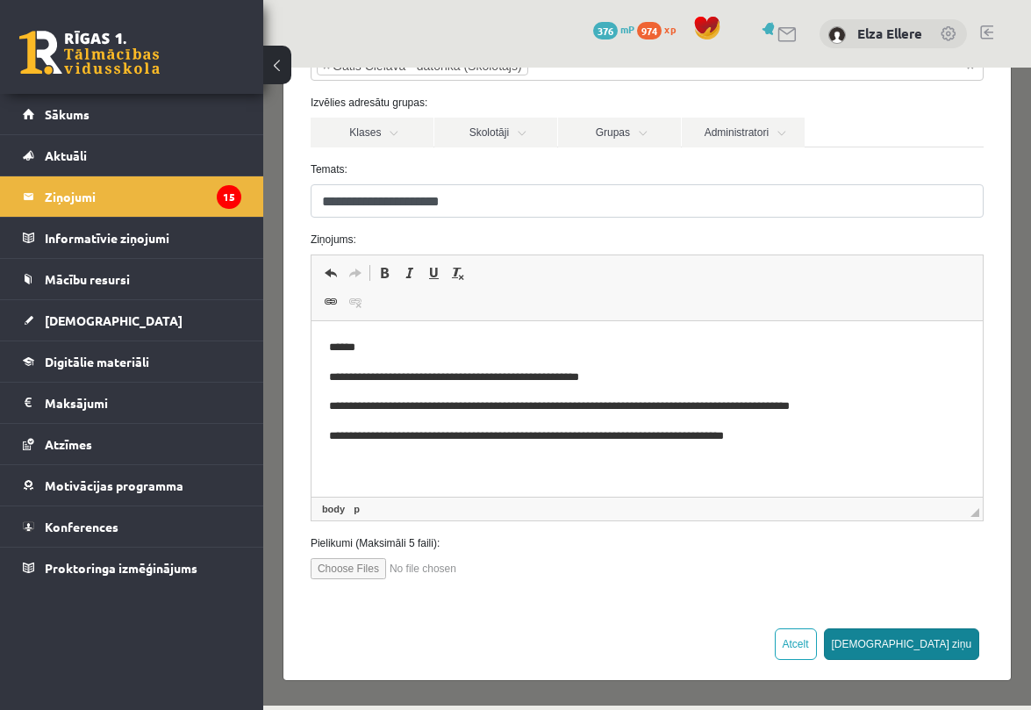
click at [942, 651] on button "Sūtīt ziņu" at bounding box center [902, 644] width 156 height 32
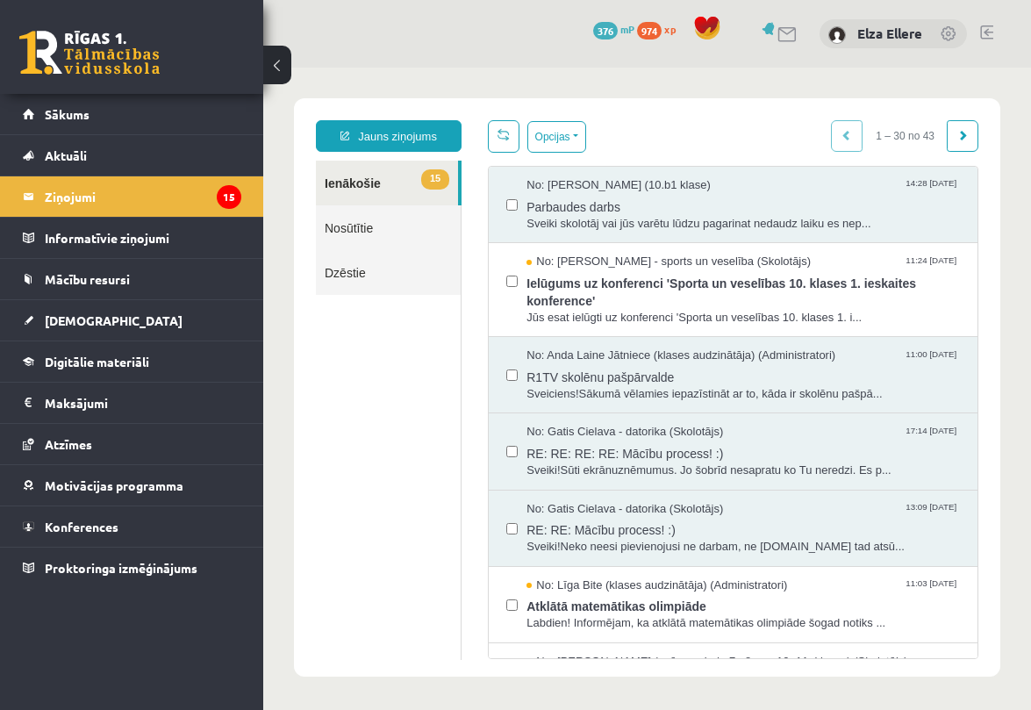
scroll to position [0, 0]
click at [377, 228] on link "Nosūtītie" at bounding box center [388, 227] width 145 height 45
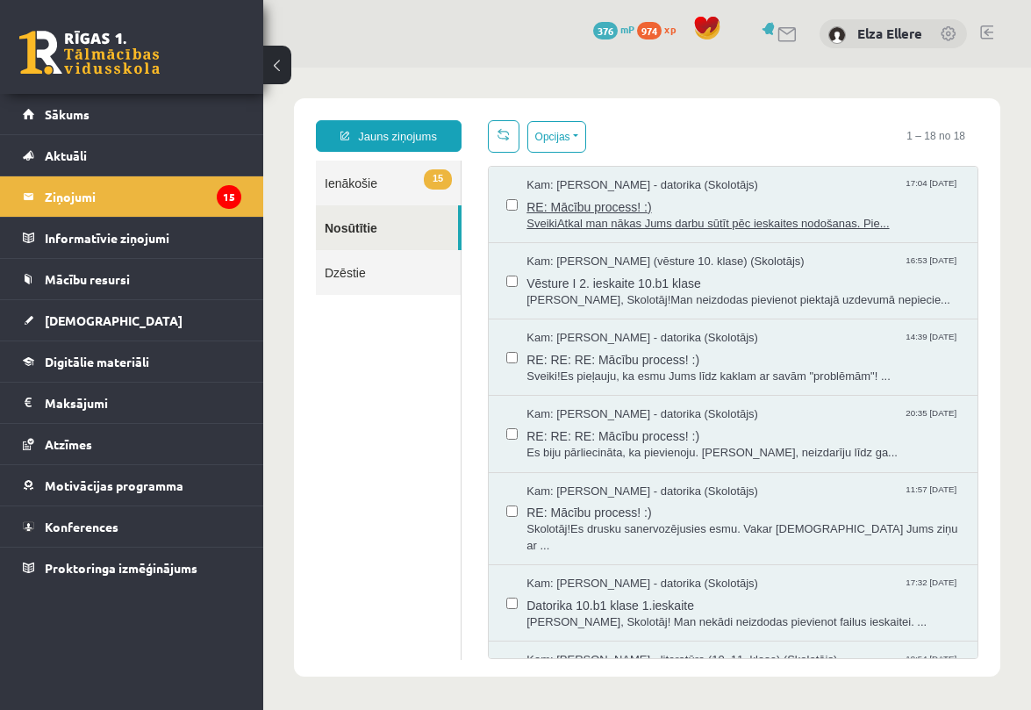
click at [777, 200] on span "RE: Mācību process! :)" at bounding box center [742, 205] width 433 height 22
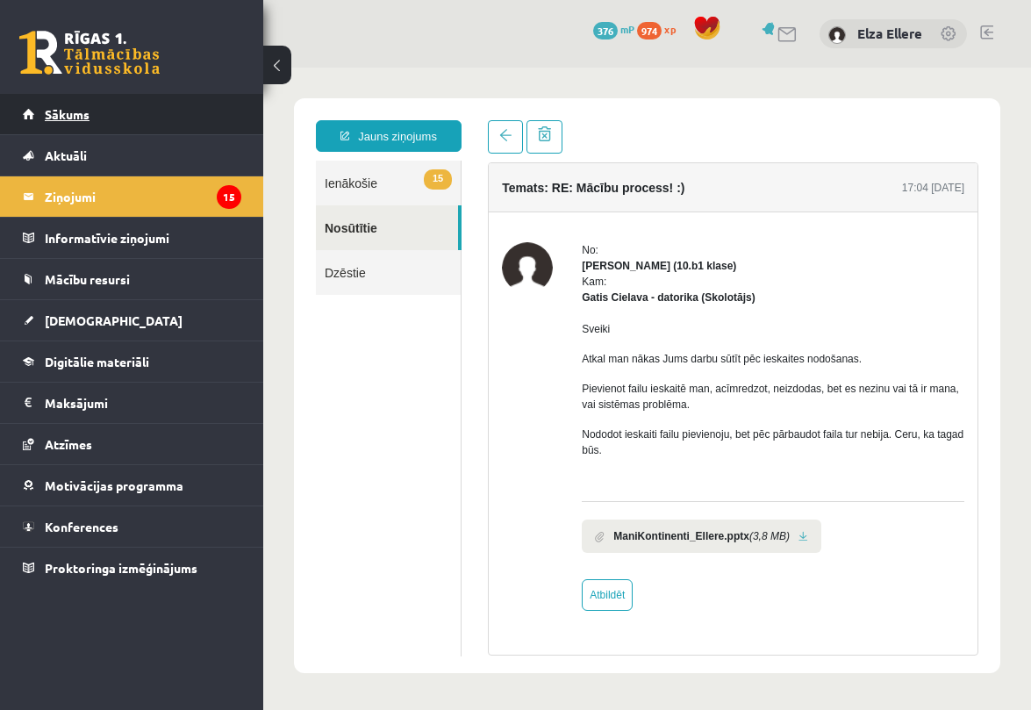
click at [117, 97] on link "Sākums" at bounding box center [132, 114] width 218 height 40
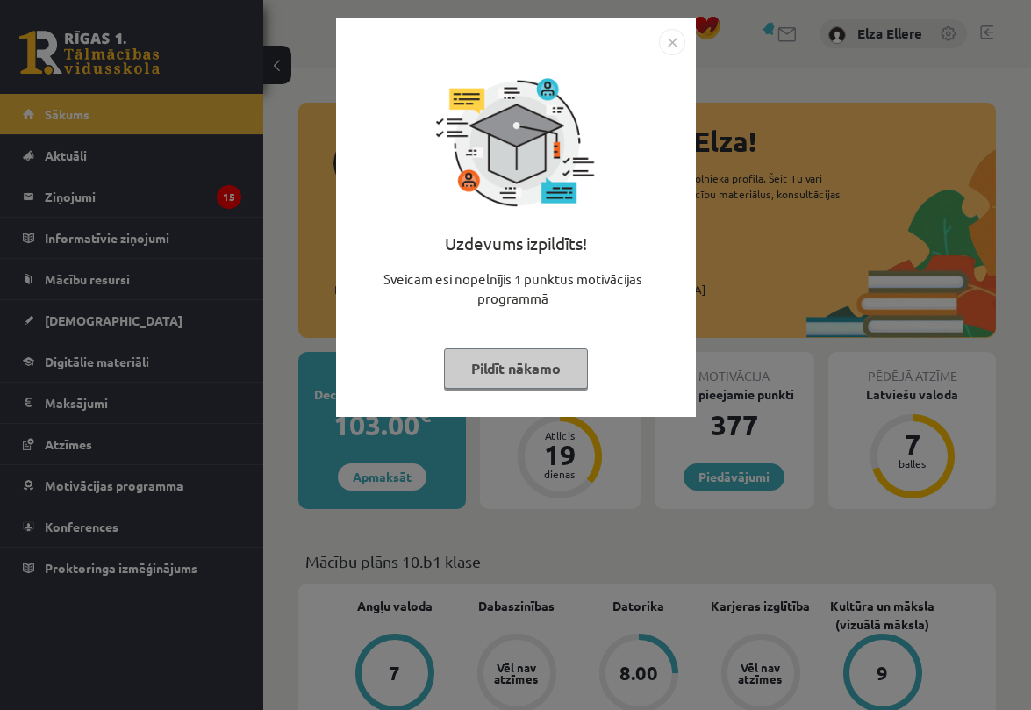
click at [667, 52] on img "Close" at bounding box center [672, 42] width 26 height 26
